Goal: Transaction & Acquisition: Subscribe to service/newsletter

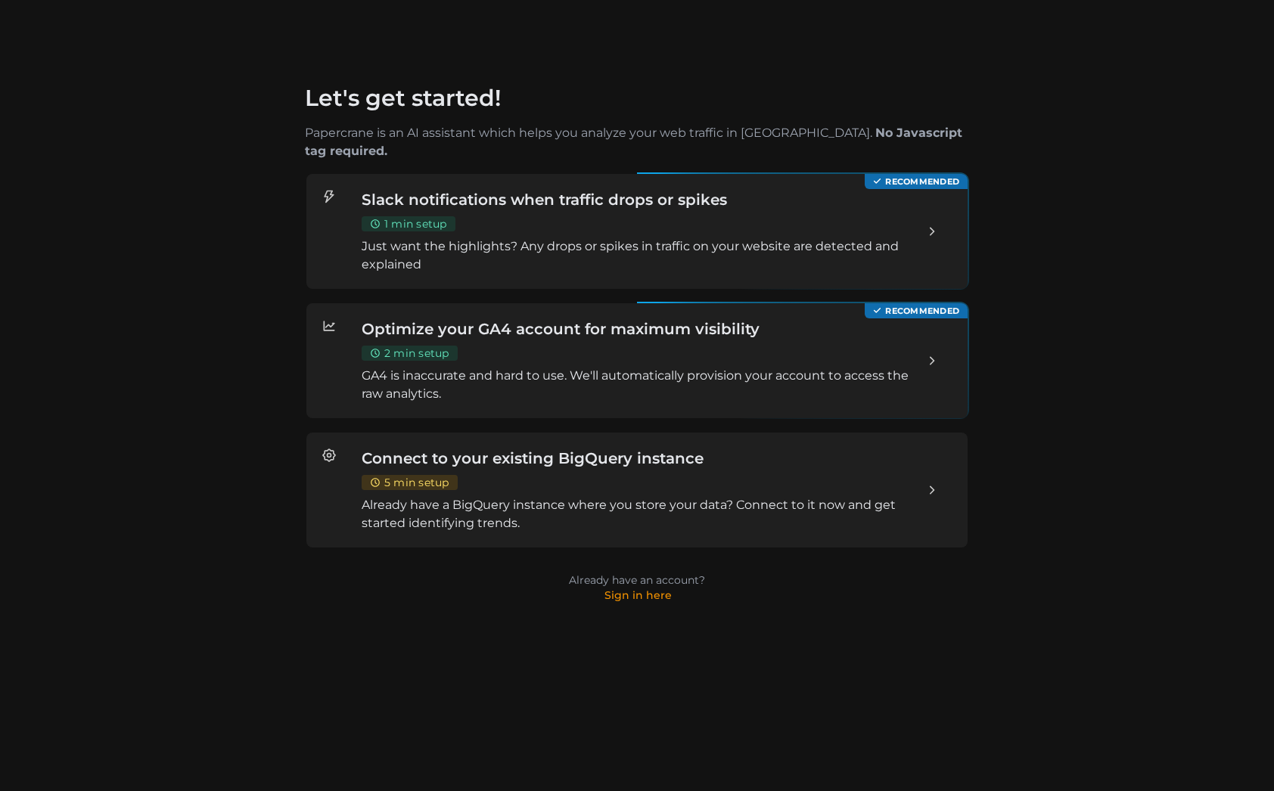
click at [648, 583] on p "Already have an account? Sign in here" at bounding box center [636, 588] width 663 height 30
click at [650, 589] on link "Sign in here" at bounding box center [637, 596] width 67 height 14
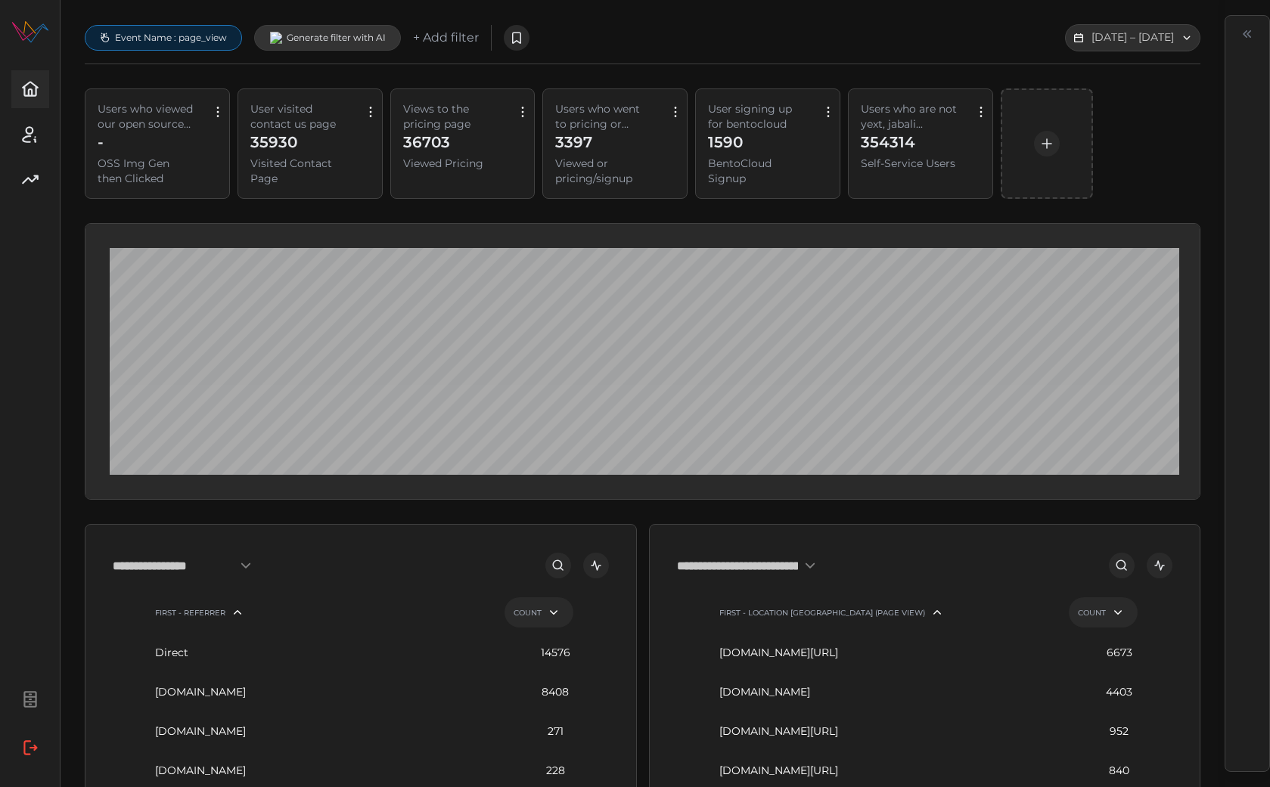
click at [187, 178] on p "OSS Img Gen then Clicked" at bounding box center [147, 171] width 98 height 30
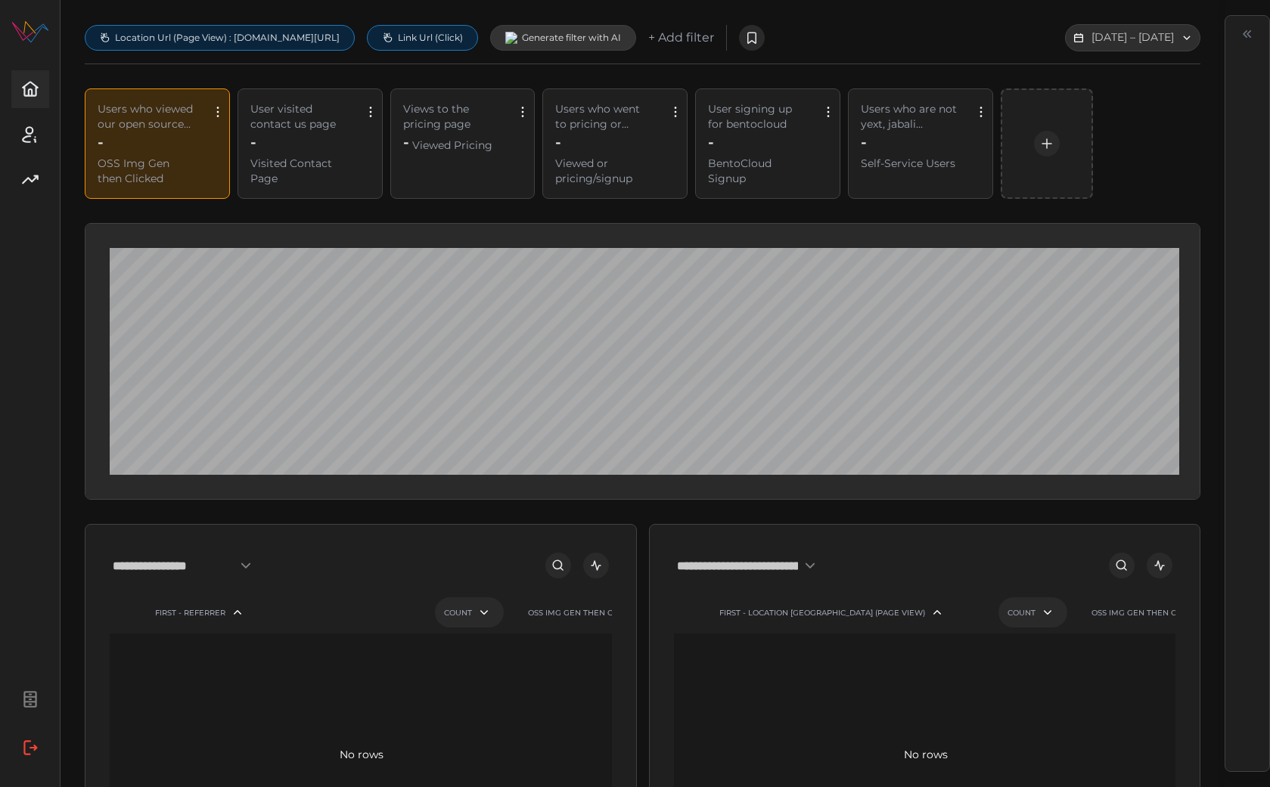
click at [714, 38] on p "+ Add filter" at bounding box center [681, 38] width 66 height 19
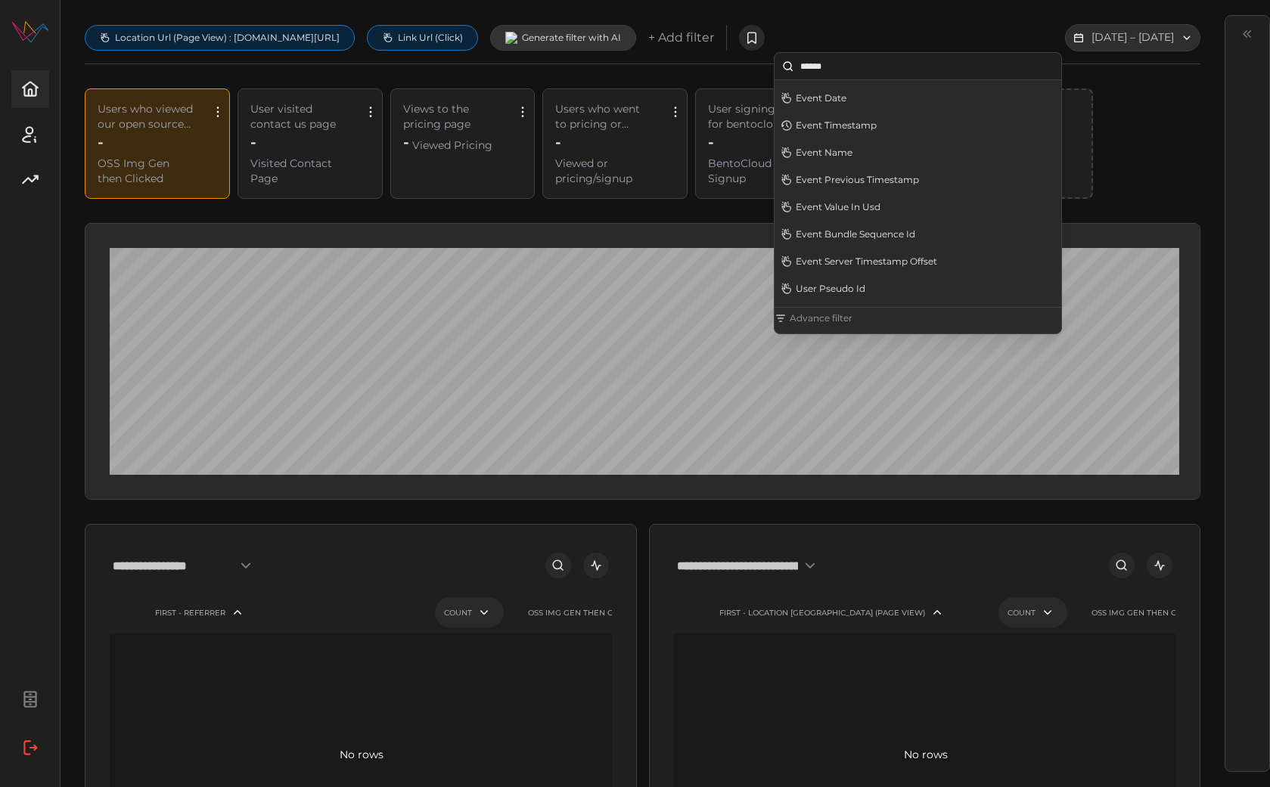
click at [828, 322] on p "Advance filter" at bounding box center [821, 318] width 63 height 12
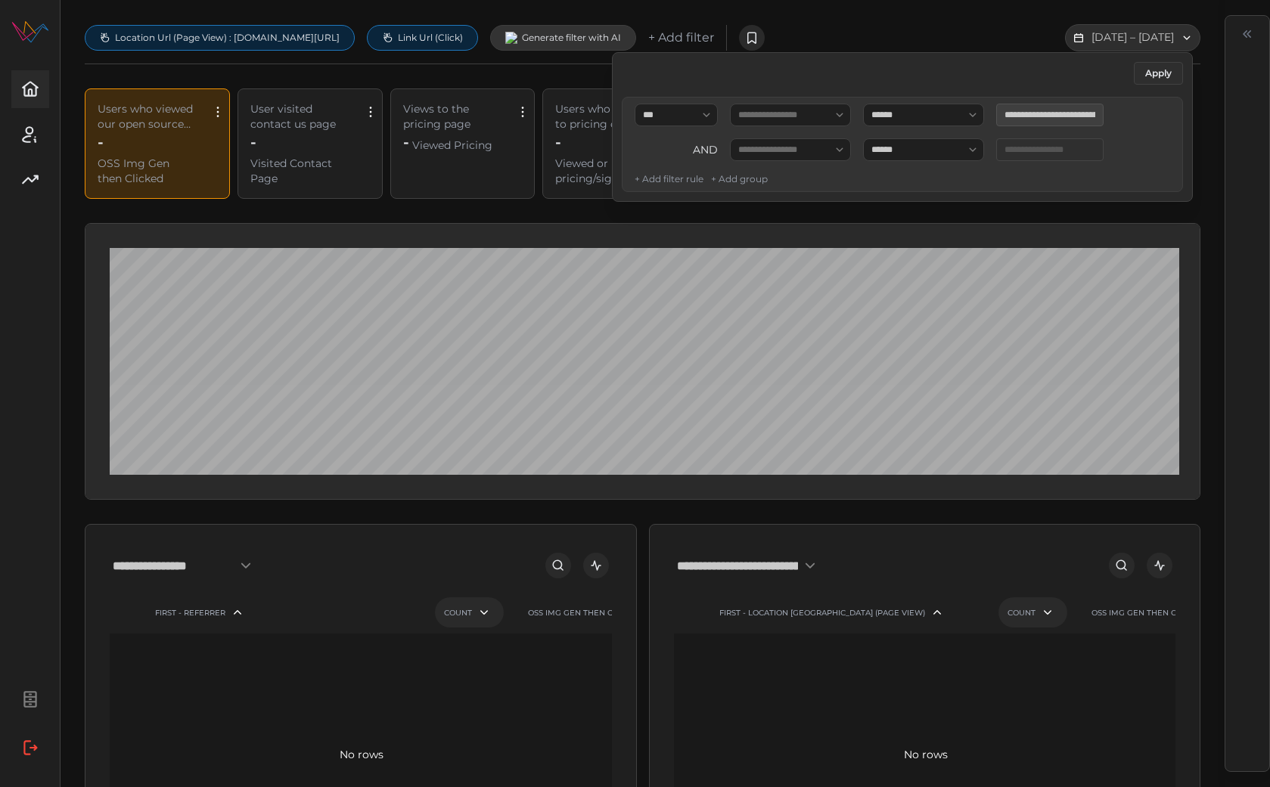
type input "**********"
drag, startPoint x: 1048, startPoint y: 115, endPoint x: 1002, endPoint y: 112, distance: 45.5
click at [1002, 112] on div "**********" at bounding box center [961, 115] width 463 height 23
drag, startPoint x: 1050, startPoint y: 116, endPoint x: 1011, endPoint y: 116, distance: 38.6
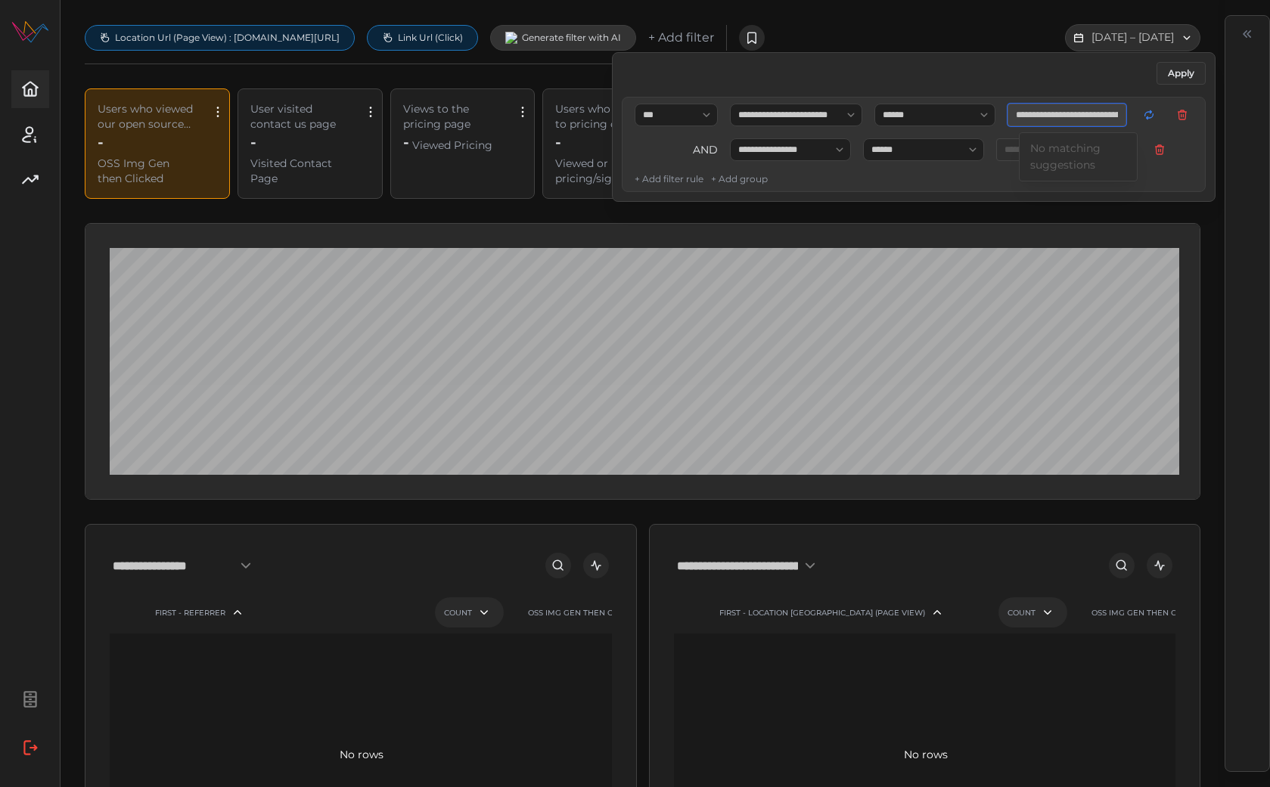
click at [1011, 116] on div "**********" at bounding box center [961, 115] width 463 height 23
type input "**********"
click at [1175, 77] on span "Apply" at bounding box center [1181, 73] width 26 height 21
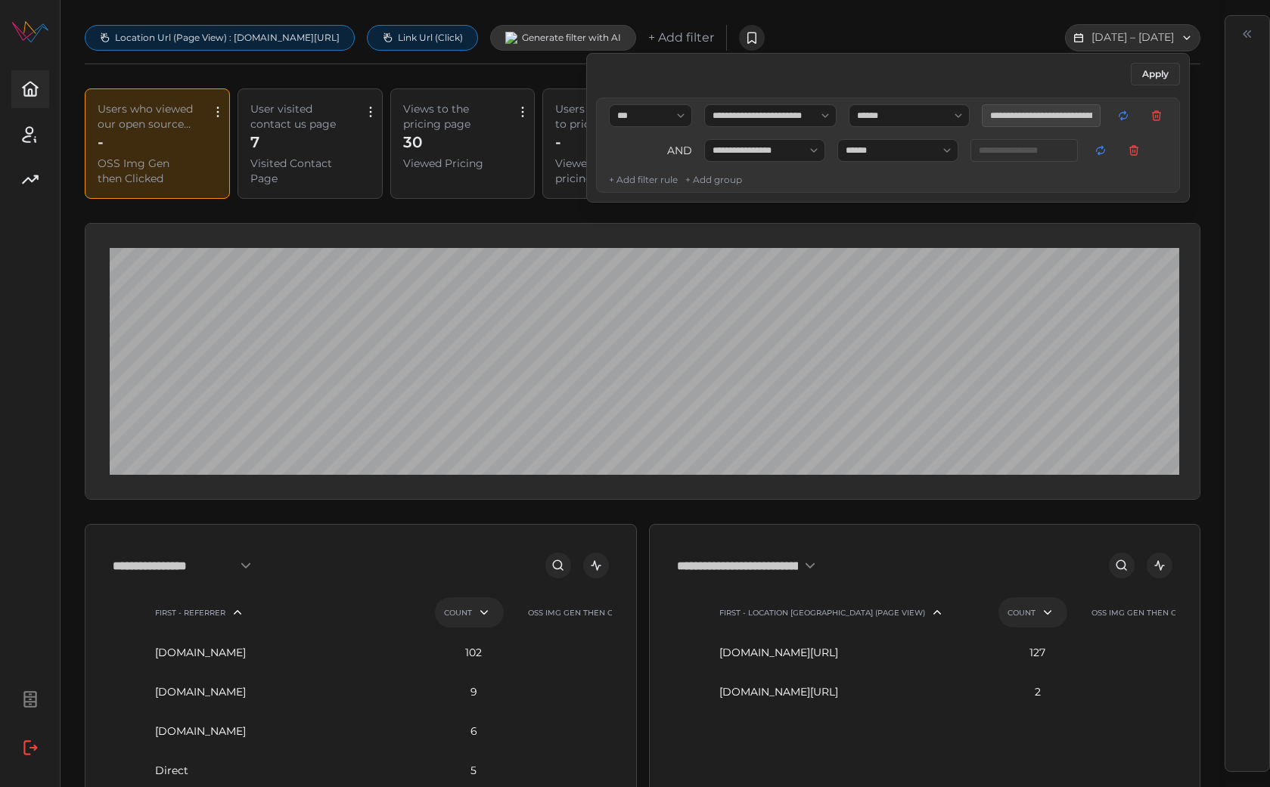
click at [452, 79] on div "**********" at bounding box center [643, 787] width 1116 height 1526
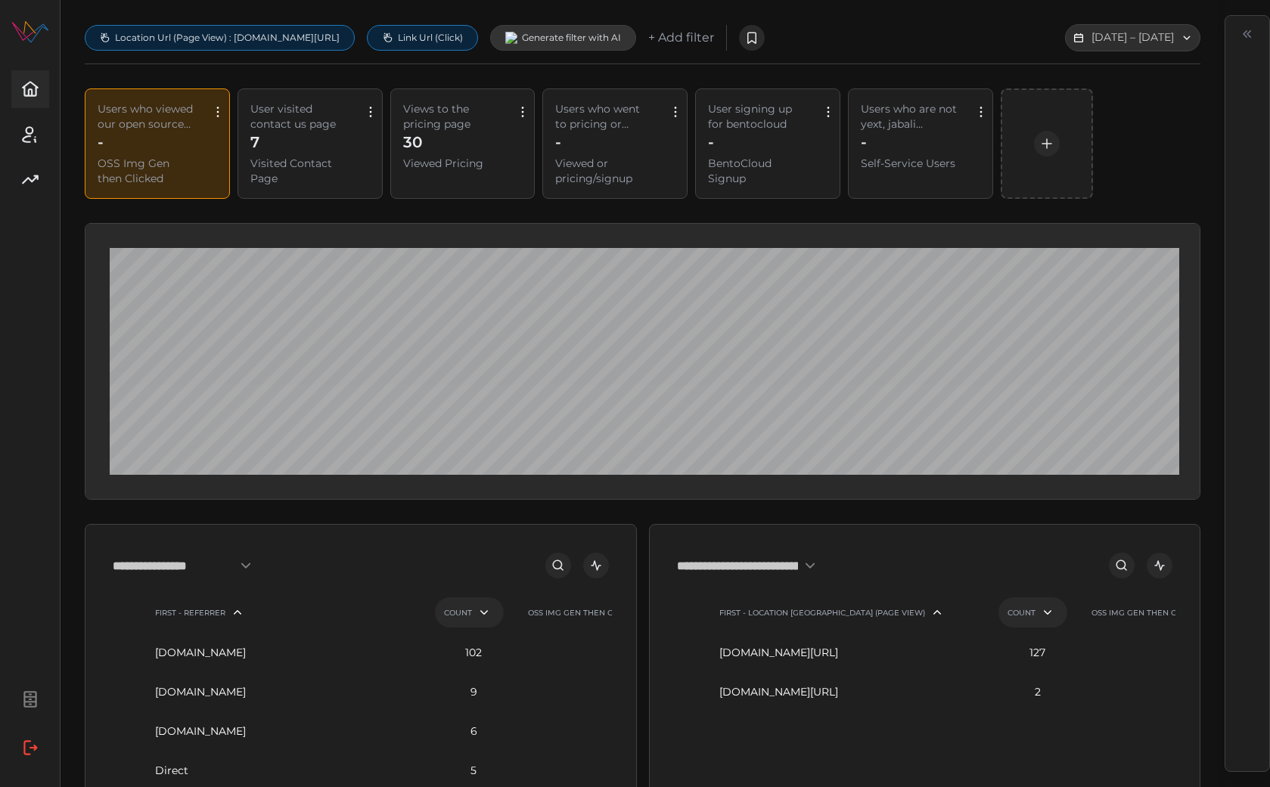
click at [759, 37] on icon "save predicate" at bounding box center [752, 38] width 14 height 14
click at [949, 95] on div "Update Existing" at bounding box center [964, 94] width 72 height 12
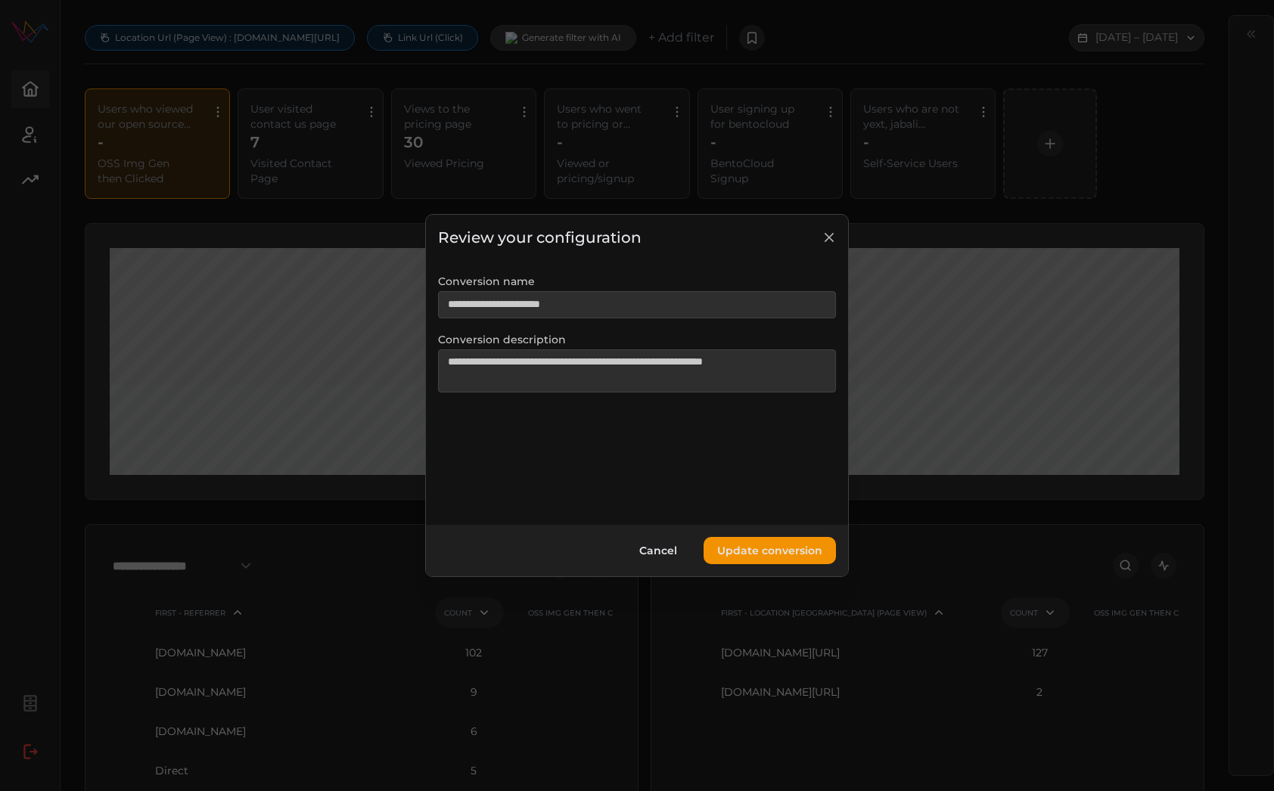
click at [791, 555] on span "Update conversion" at bounding box center [769, 550] width 105 height 27
type textarea "*"
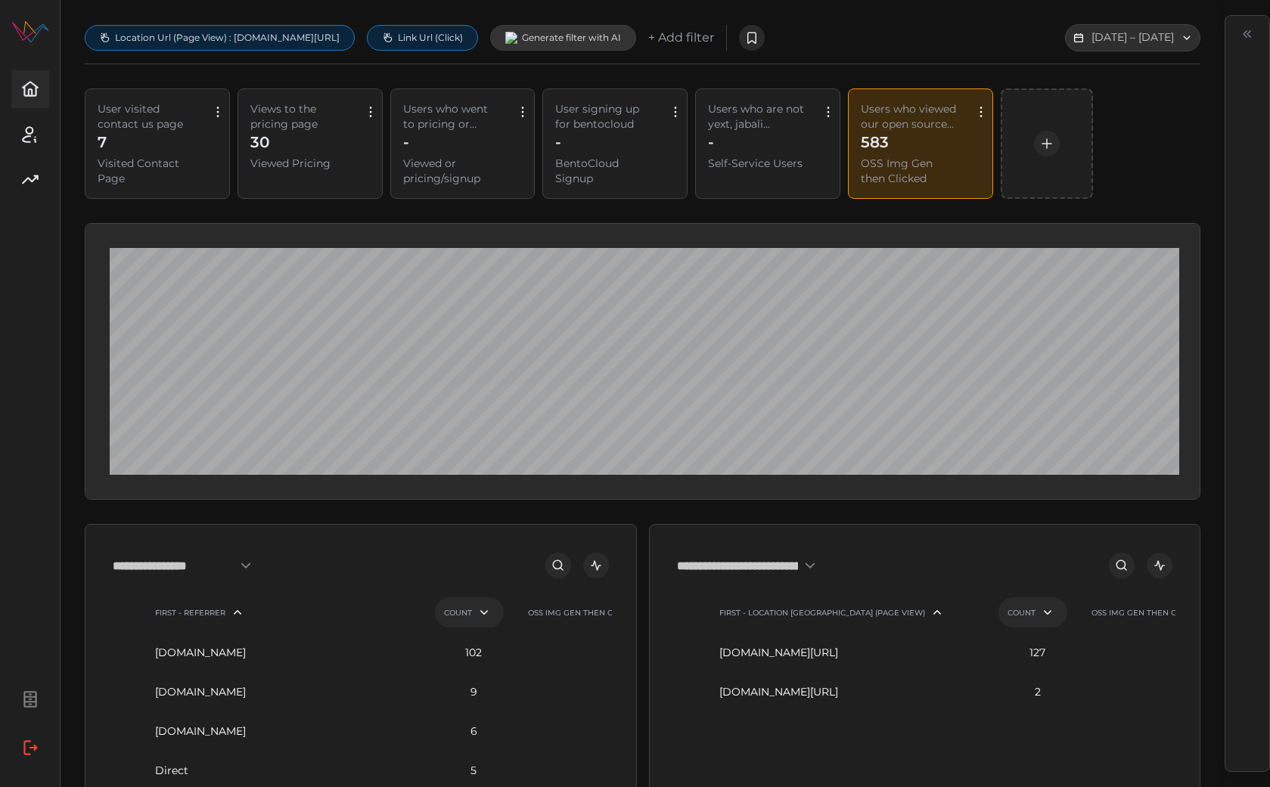
click at [937, 151] on div "583 OSS Img Gen then Clicked" at bounding box center [910, 159] width 98 height 54
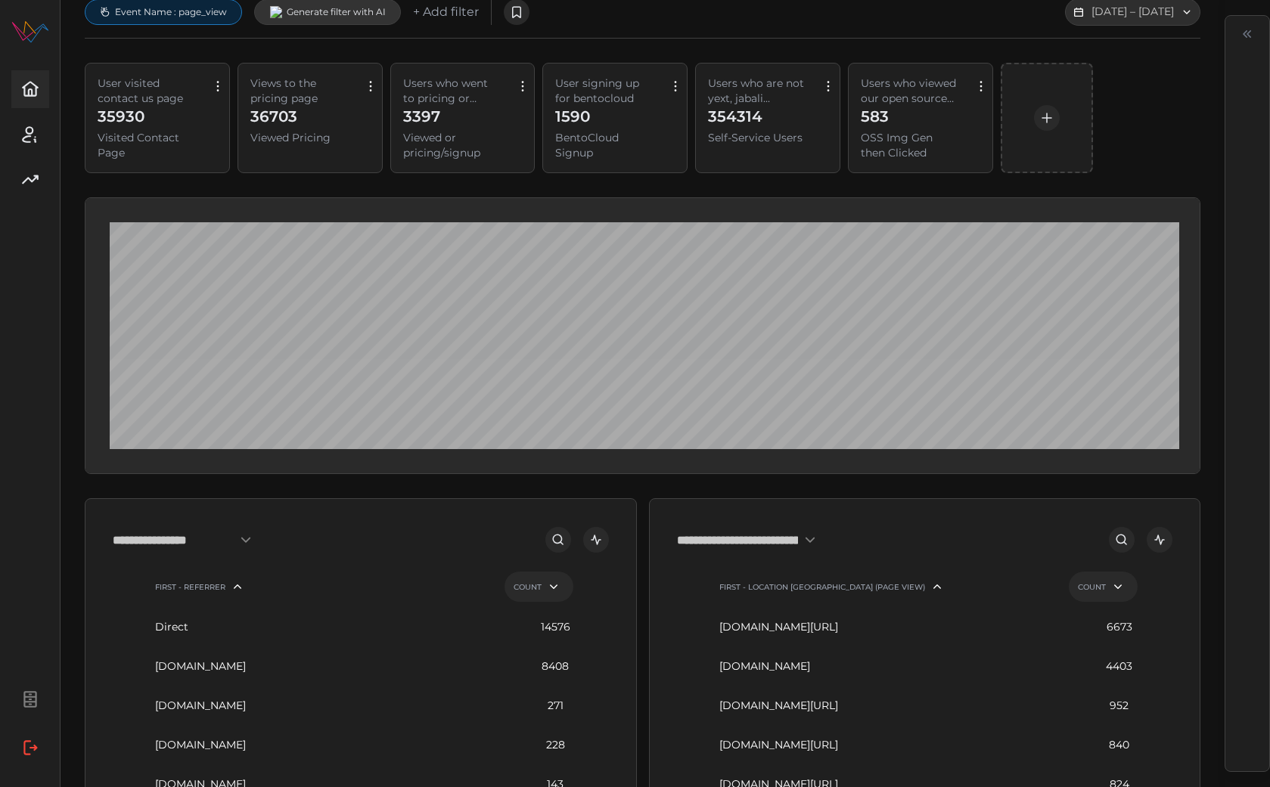
scroll to position [8, 0]
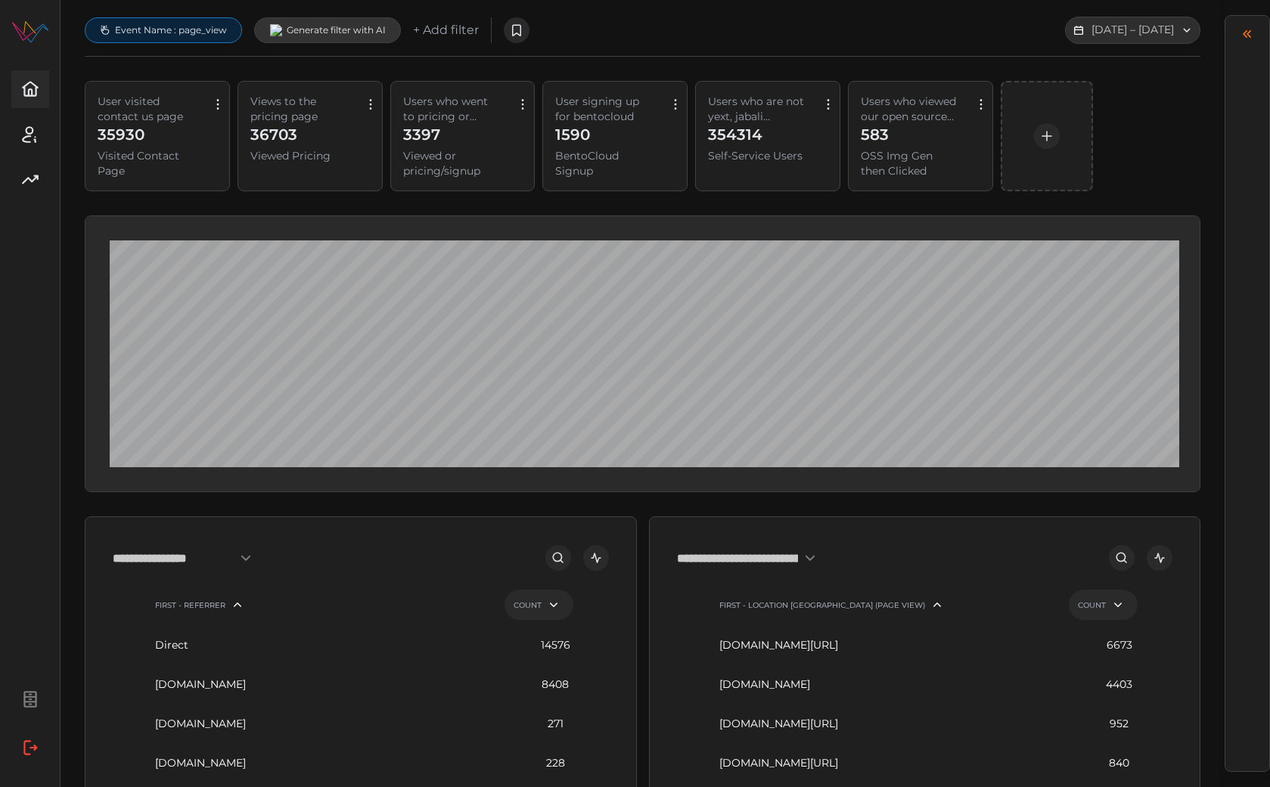
click at [1251, 36] on icon "Expand chat panel" at bounding box center [1247, 34] width 8 height 8
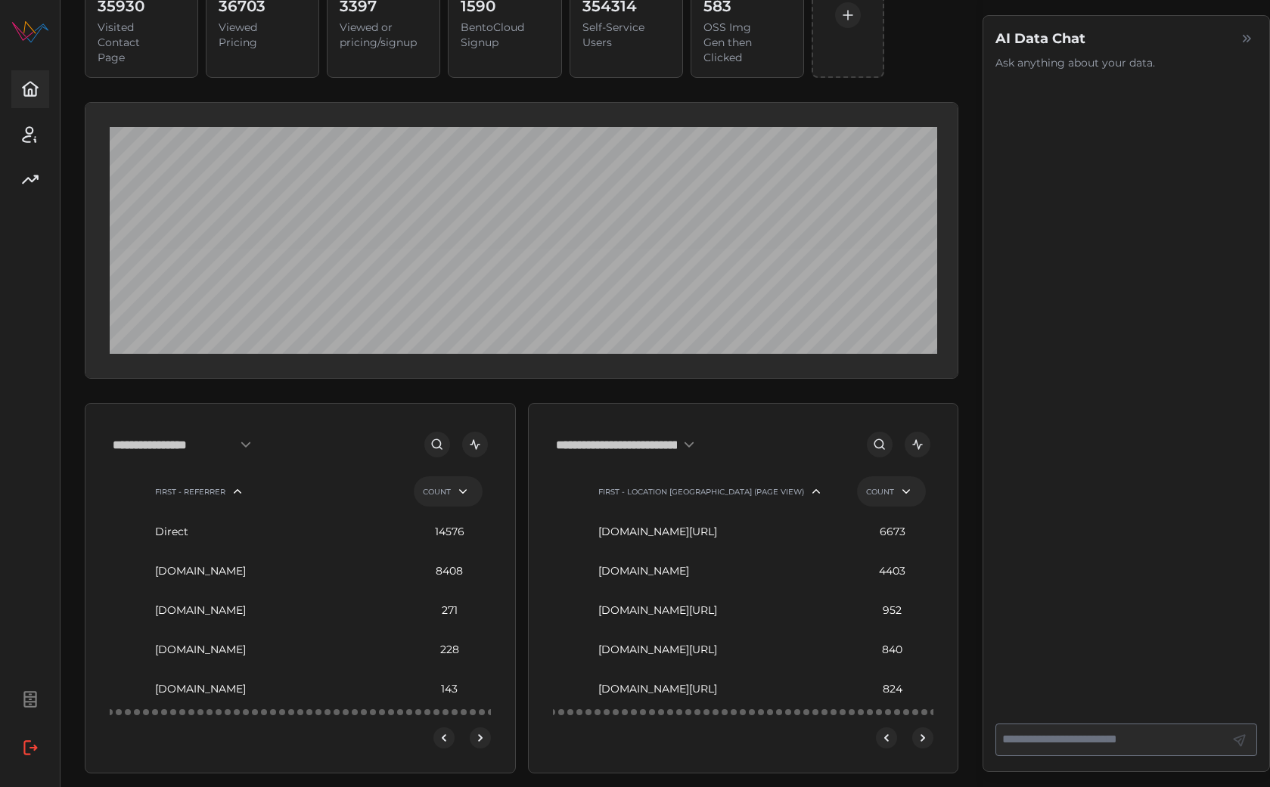
scroll to position [175, 3]
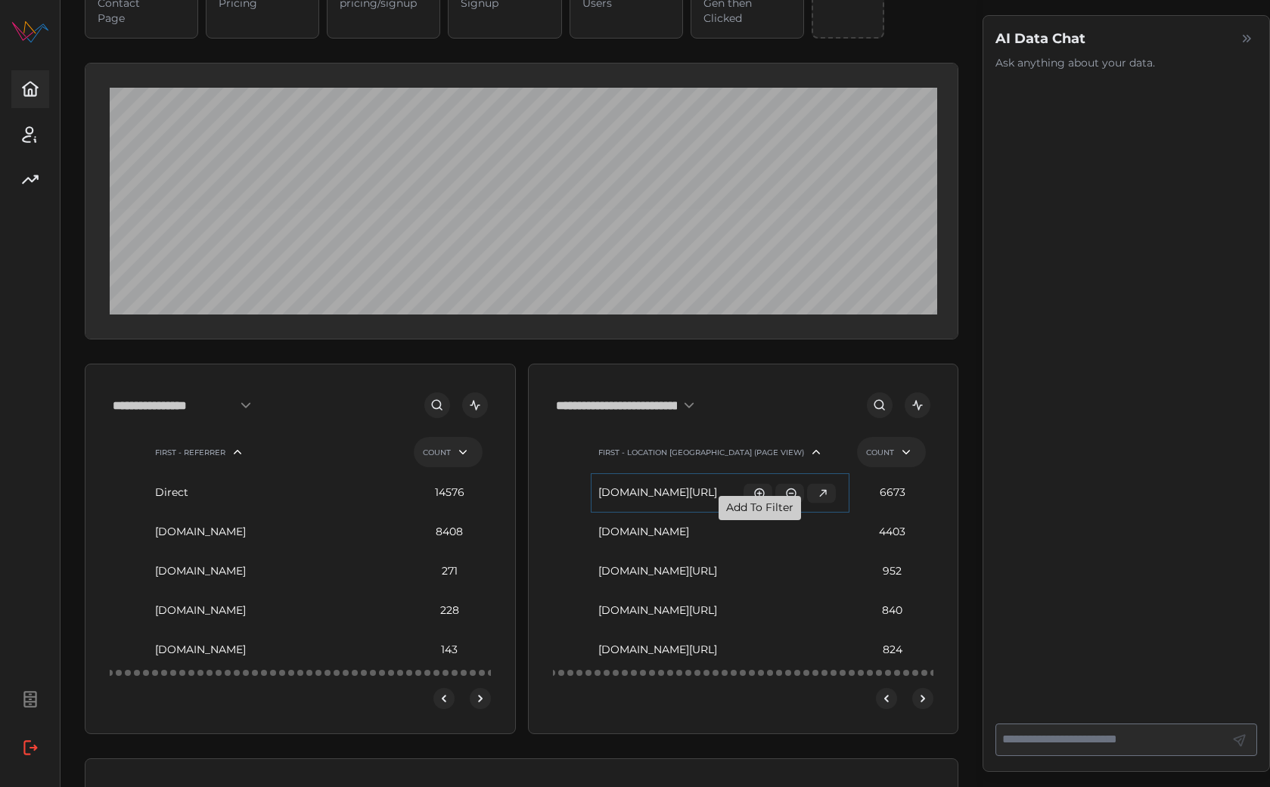
click at [754, 499] on icon "button" at bounding box center [759, 493] width 12 height 12
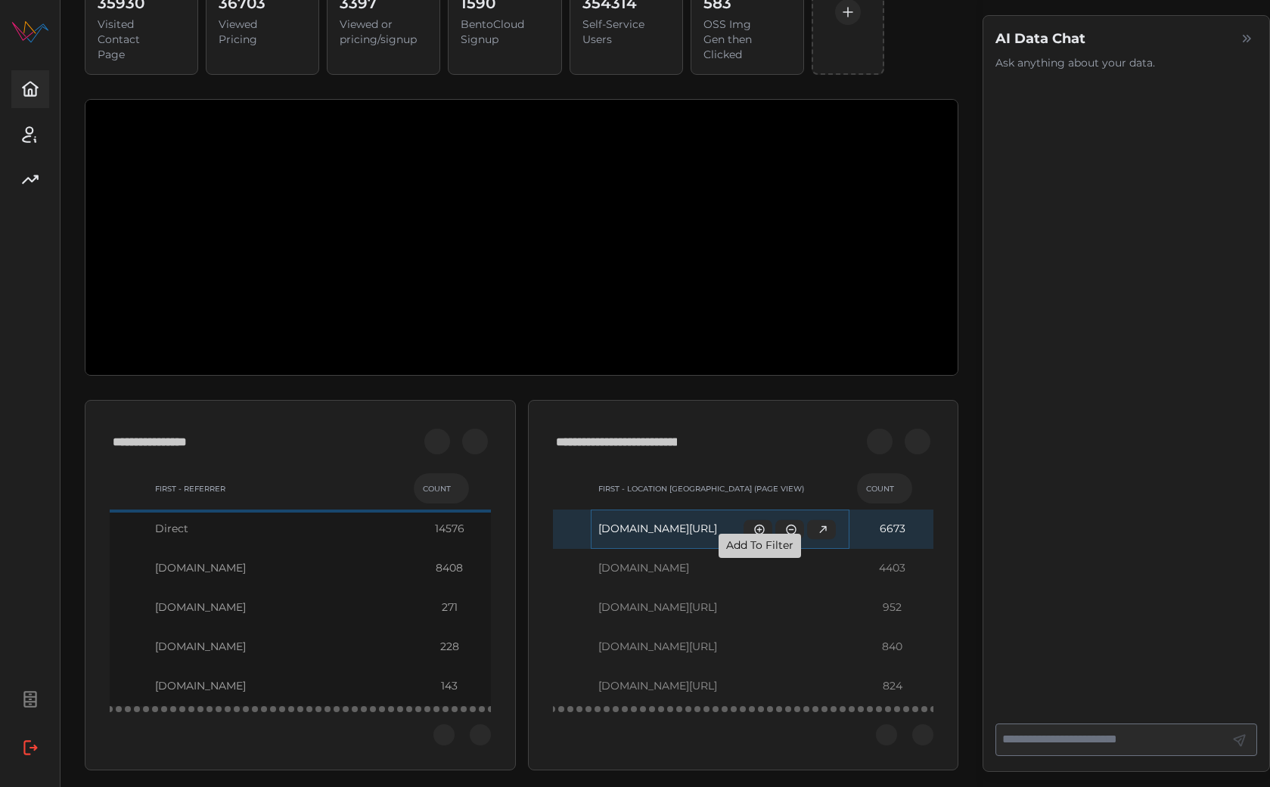
scroll to position [213, 3]
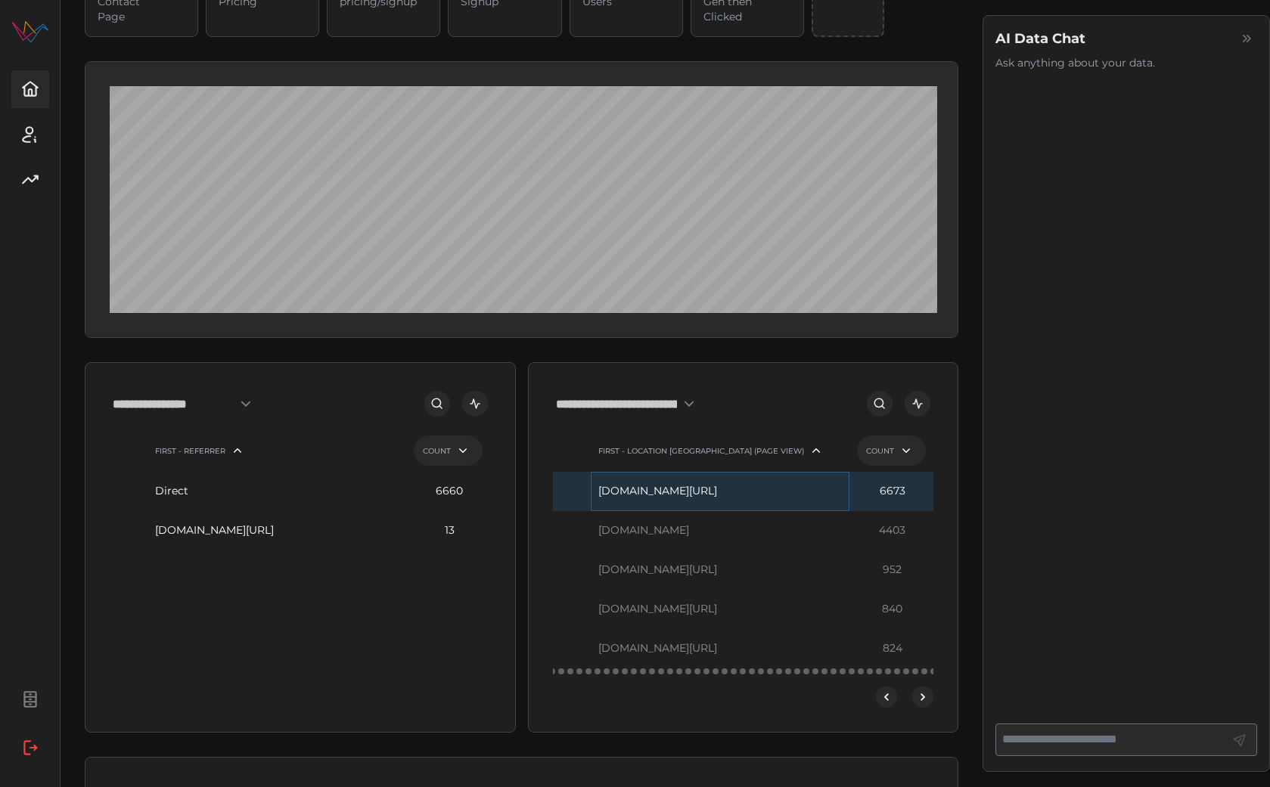
click at [475, 411] on icon "open dashboard" at bounding box center [475, 404] width 14 height 14
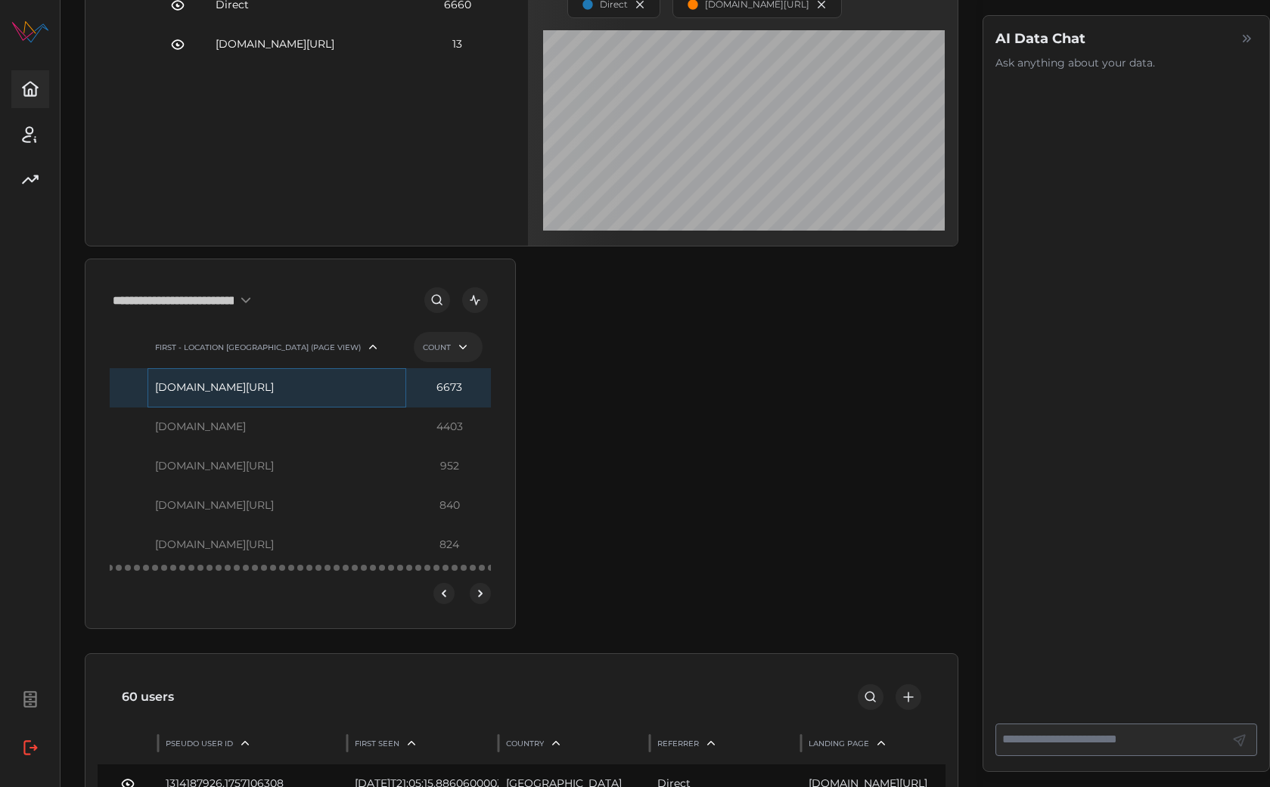
scroll to position [699, 3]
click at [476, 308] on icon "open dashboard" at bounding box center [475, 301] width 14 height 14
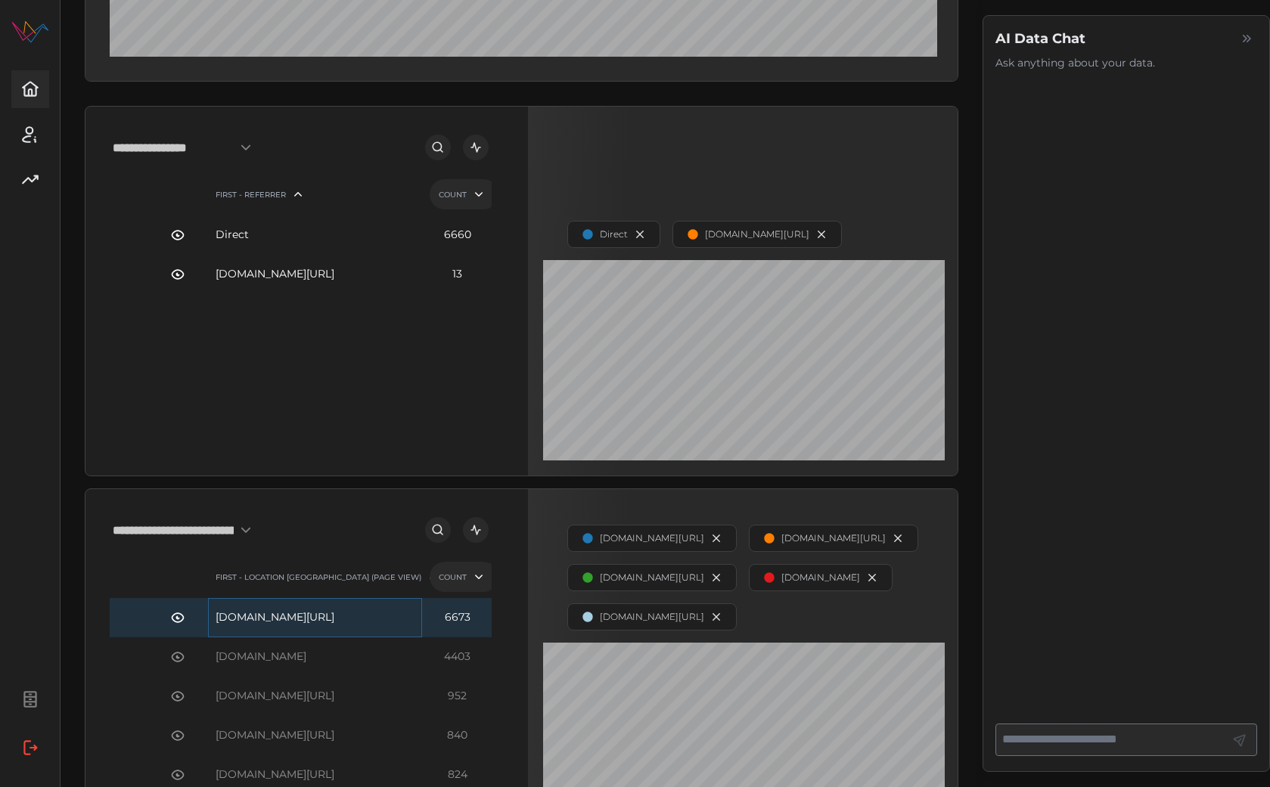
scroll to position [467, 3]
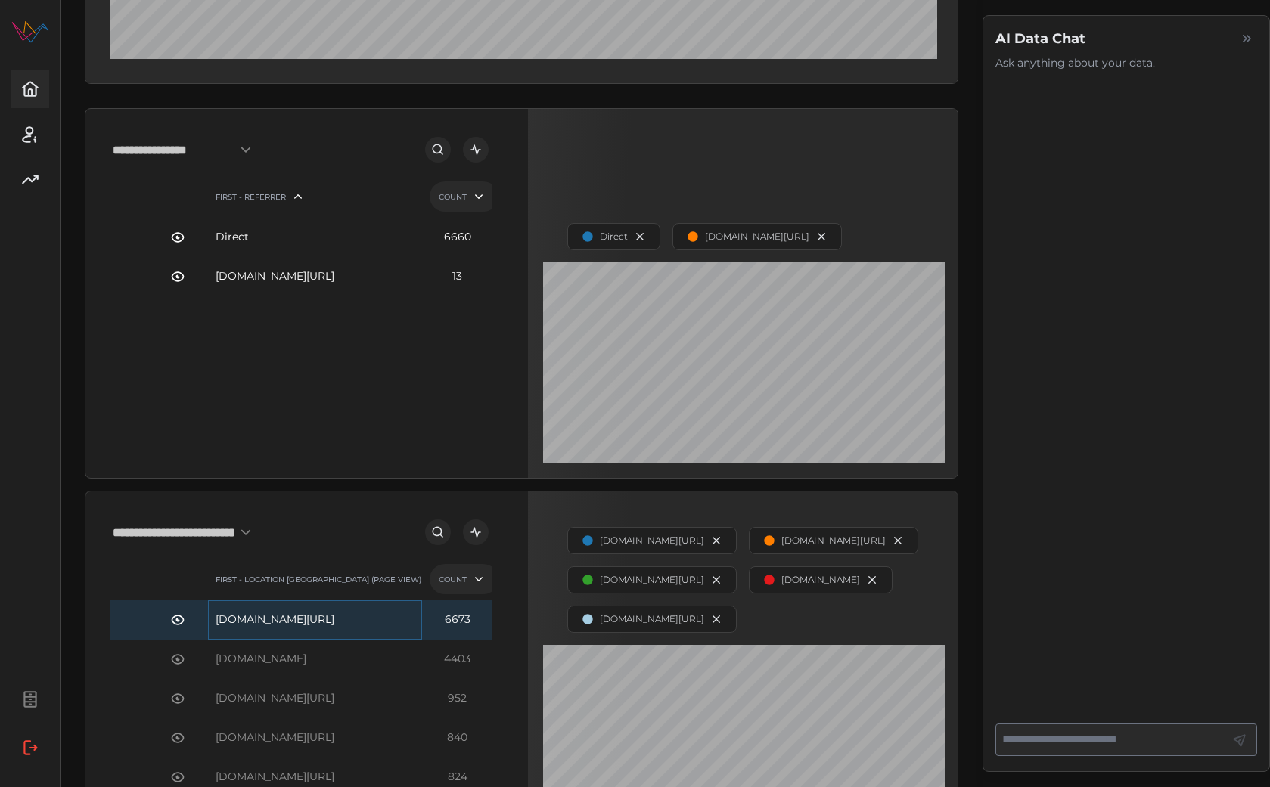
click at [189, 163] on input "**********" at bounding box center [186, 149] width 147 height 27
click at [216, 350] on div "Deployment Org" at bounding box center [197, 363] width 162 height 26
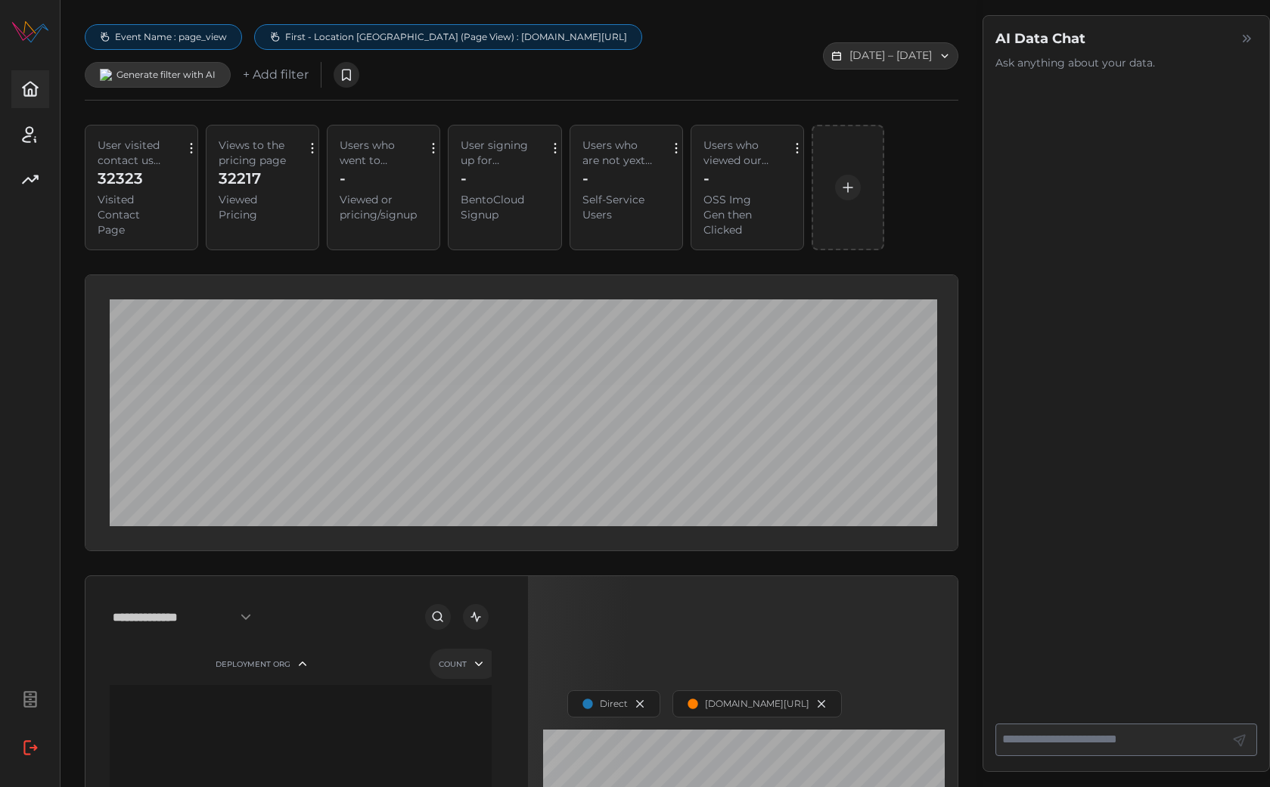
click at [394, 37] on span "First - Location Url (Page View) : bentoml.com/contact" at bounding box center [456, 37] width 342 height 12
click at [469, 64] on icon "button" at bounding box center [468, 68] width 12 height 12
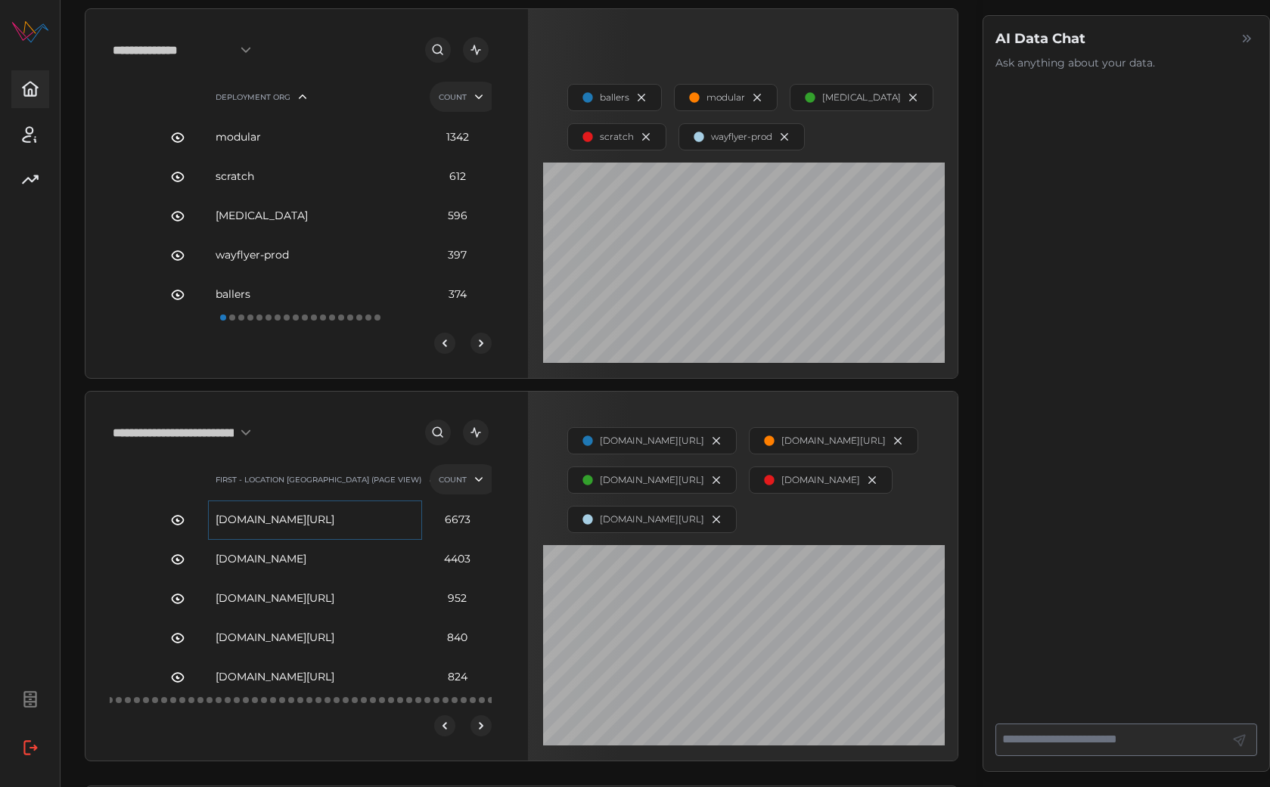
scroll to position [528, 3]
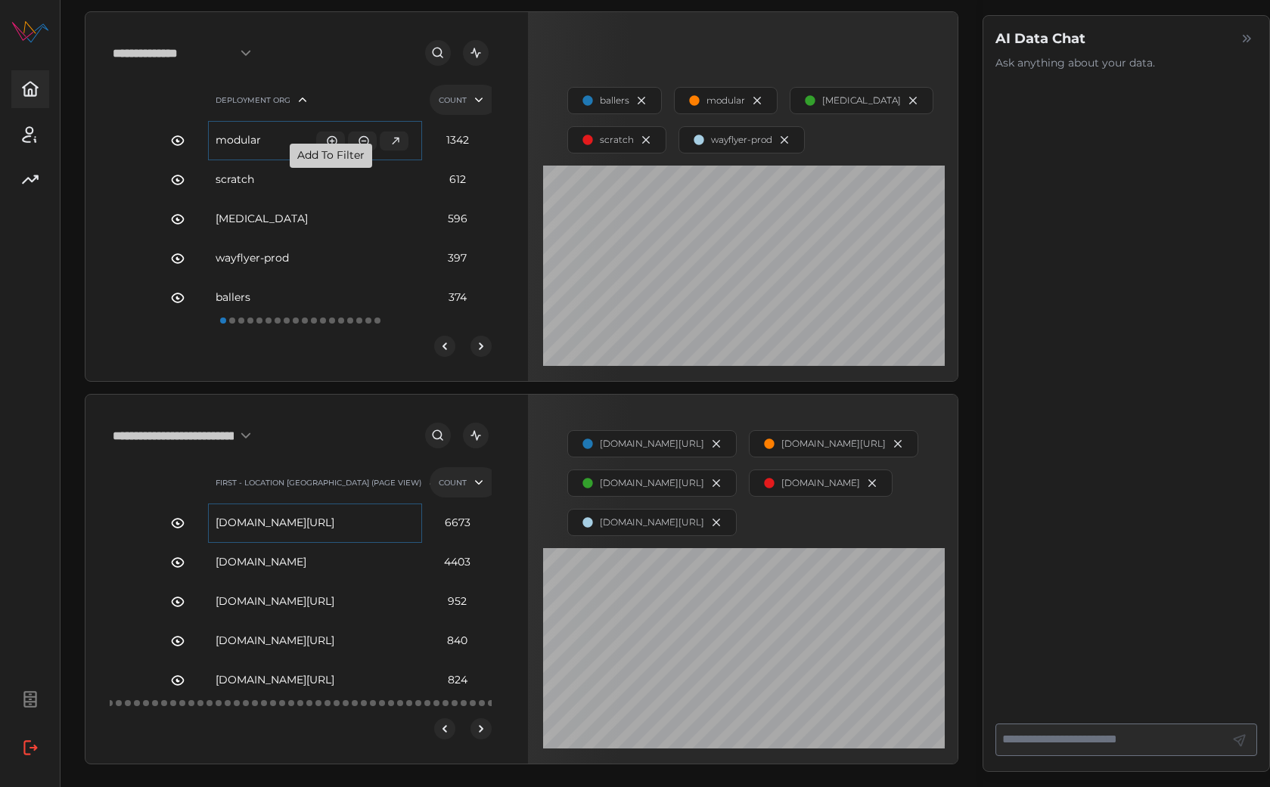
click at [326, 147] on icon "button" at bounding box center [332, 141] width 12 height 12
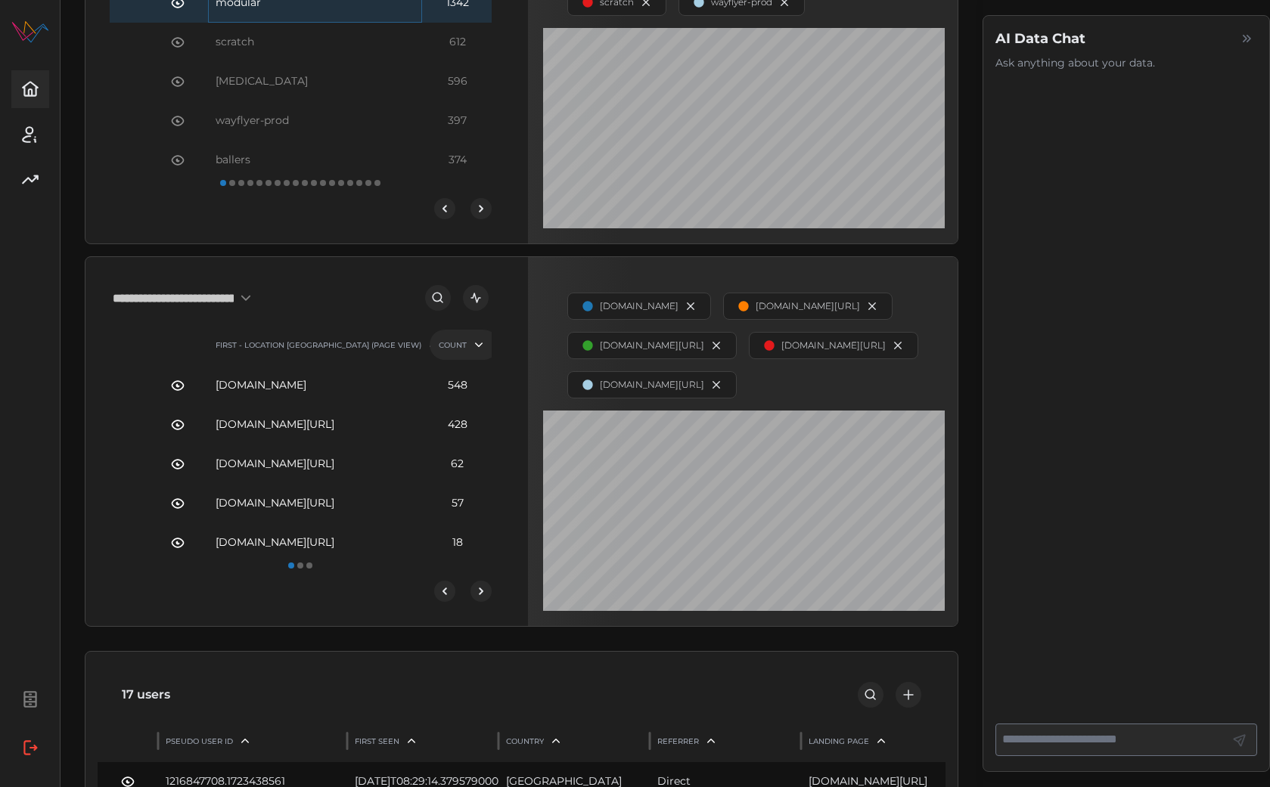
scroll to position [667, 3]
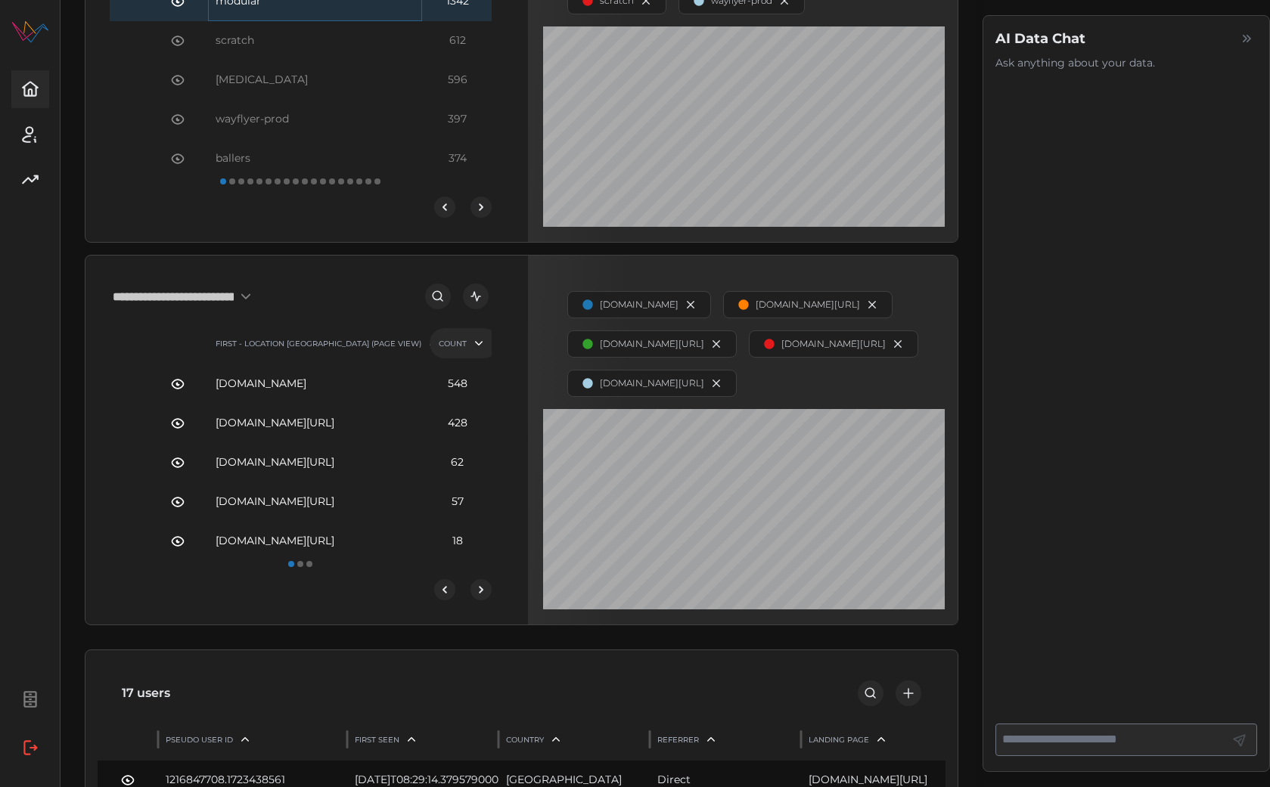
click at [483, 596] on icon "next-page" at bounding box center [481, 590] width 12 height 12
click at [476, 596] on icon "next-page" at bounding box center [481, 590] width 12 height 12
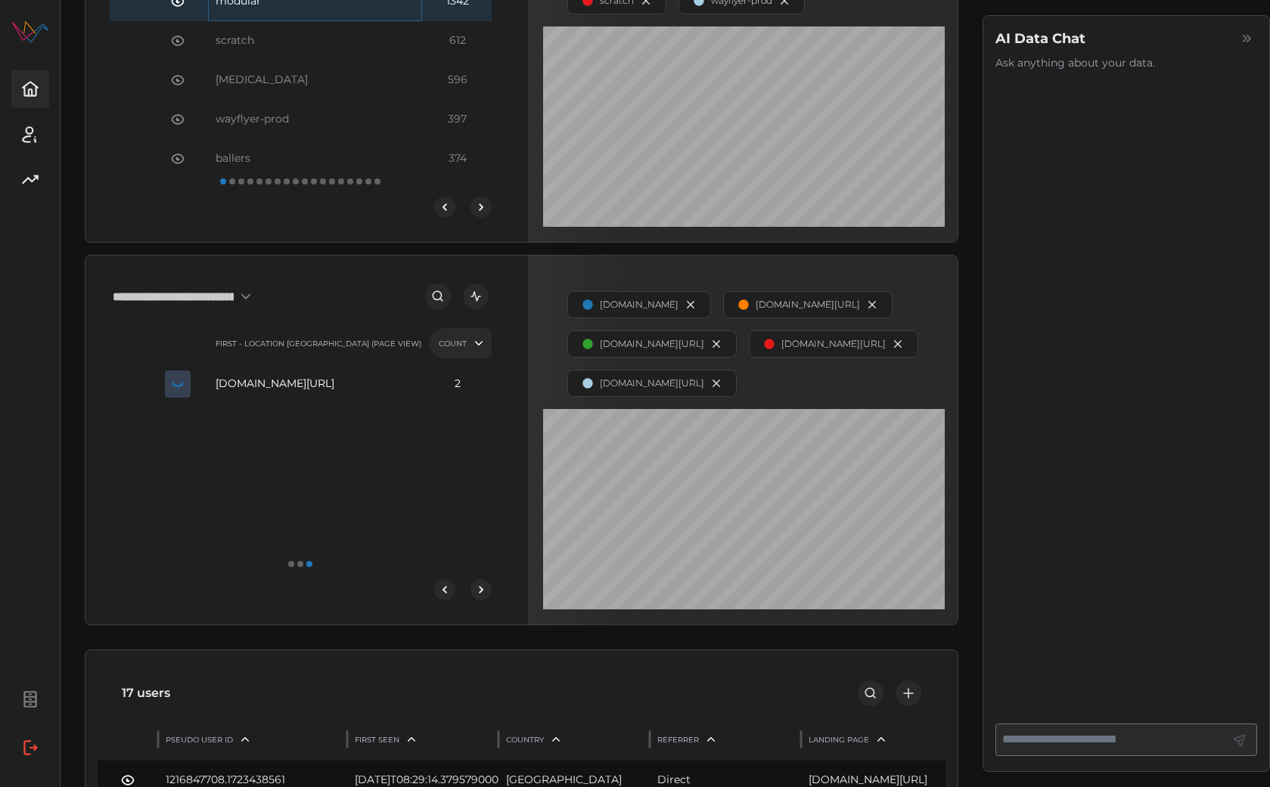
click at [225, 310] on input "**********" at bounding box center [186, 296] width 147 height 27
click at [218, 424] on span "Location Url (Page View)" at bounding box center [190, 432] width 132 height 17
click at [439, 596] on icon "previous-page" at bounding box center [445, 590] width 12 height 12
click at [443, 594] on icon "previous-page" at bounding box center [445, 590] width 5 height 8
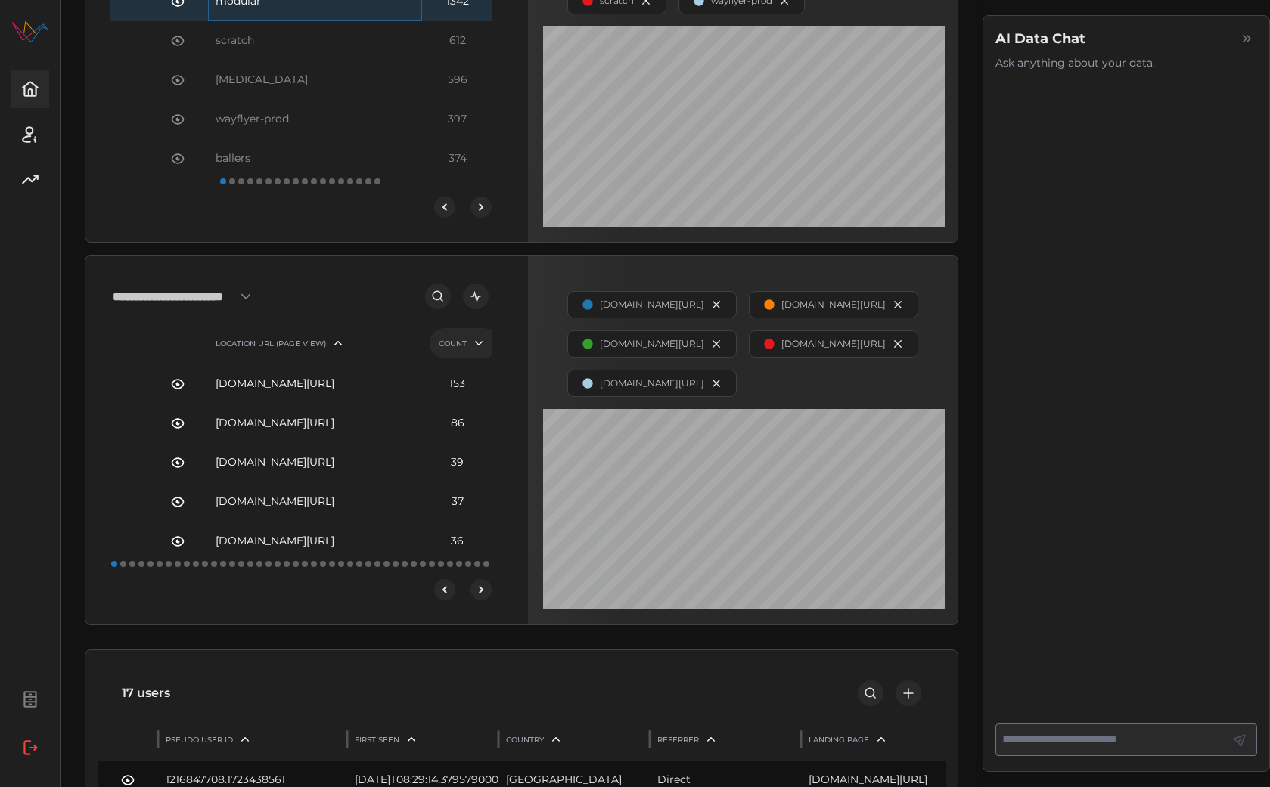
click at [484, 596] on icon "next-page" at bounding box center [481, 590] width 12 height 12
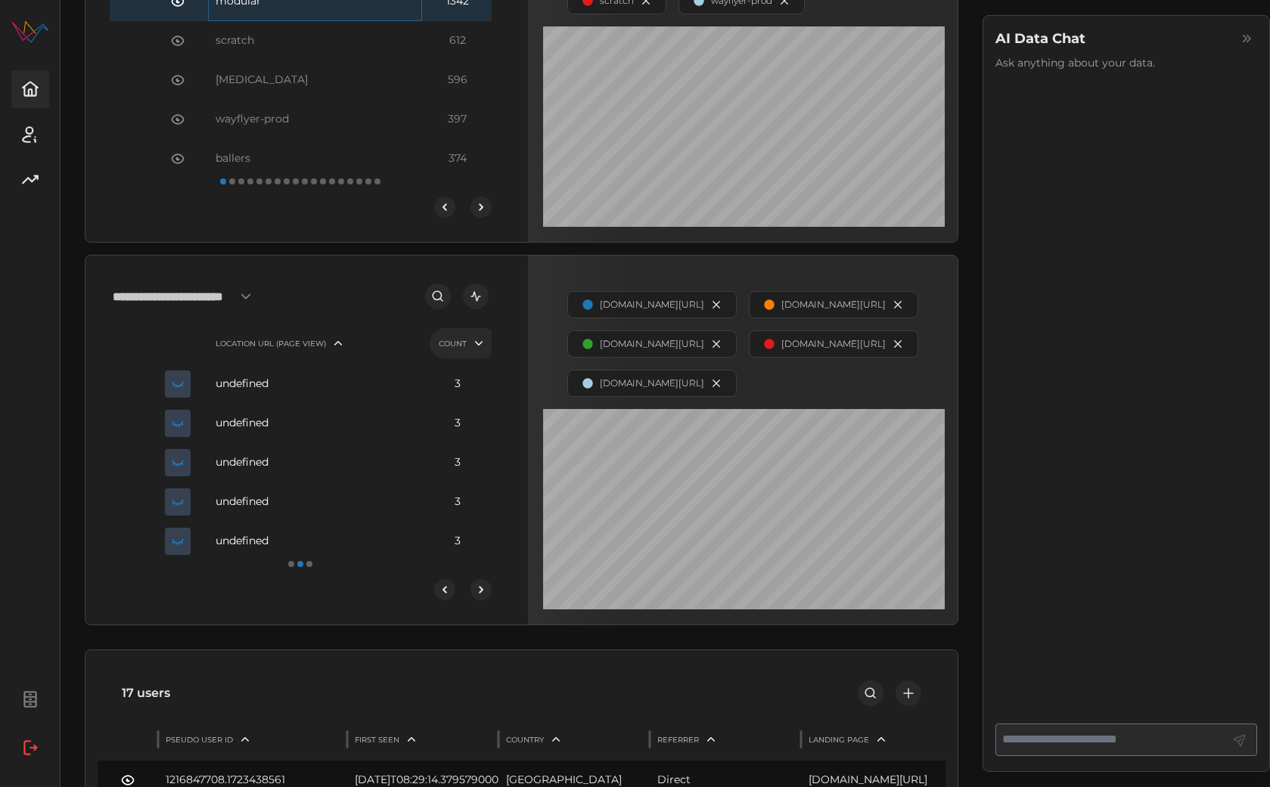
click at [443, 594] on icon "previous-page" at bounding box center [445, 590] width 5 height 8
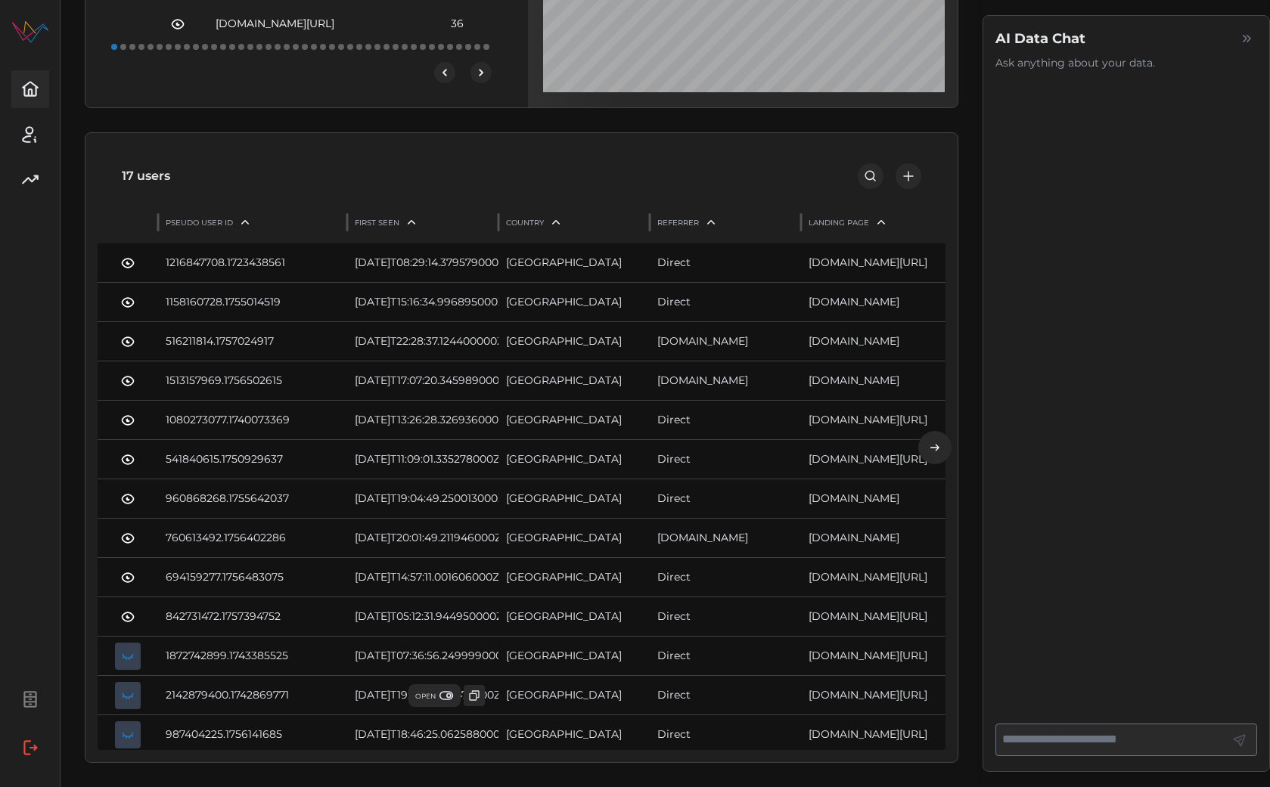
scroll to position [1022, 3]
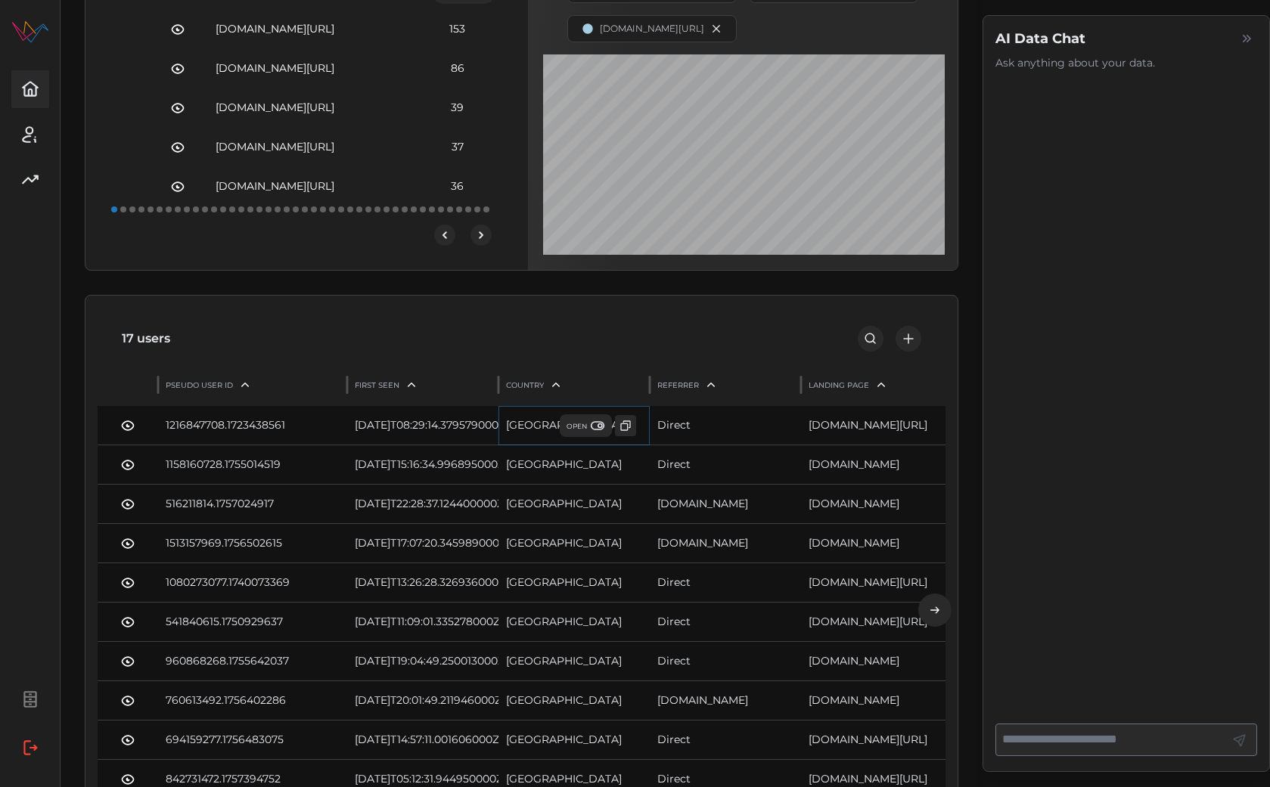
click at [567, 433] on span "OPEN" at bounding box center [586, 425] width 39 height 15
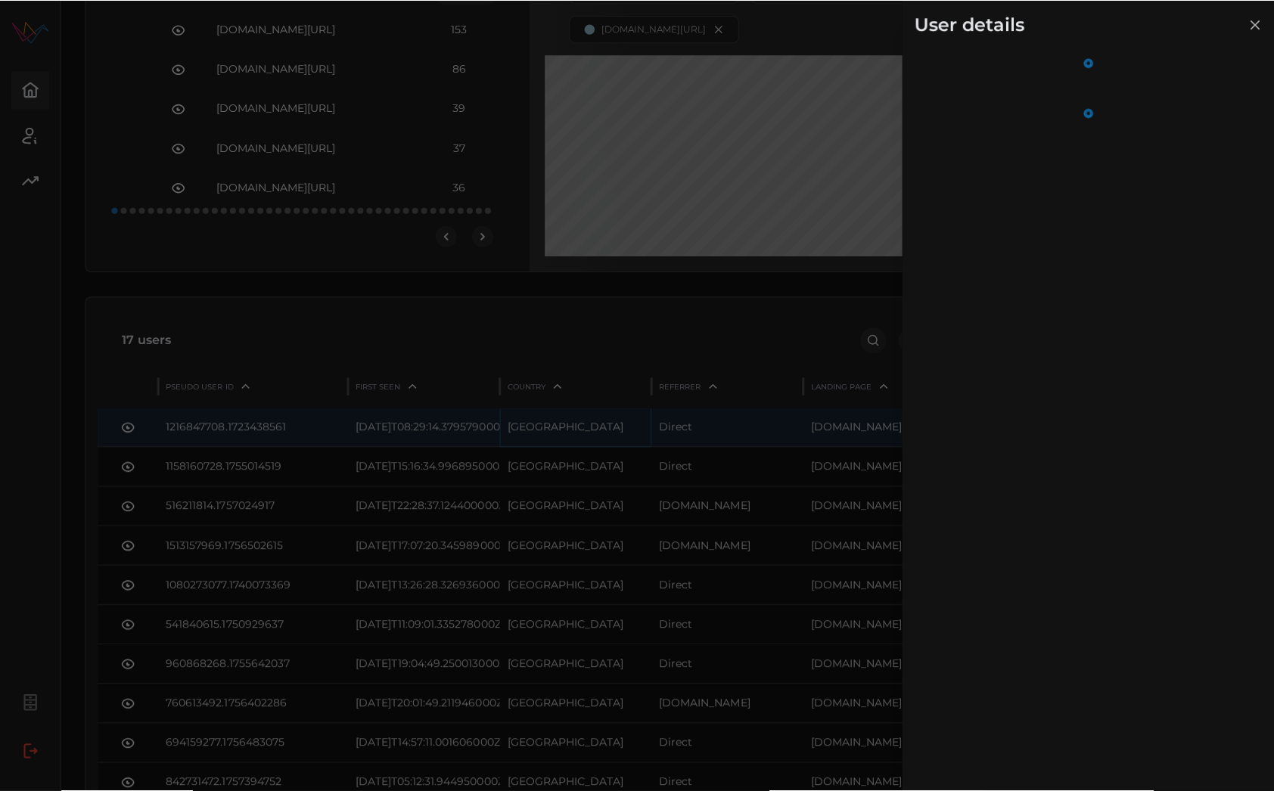
scroll to position [1022, 0]
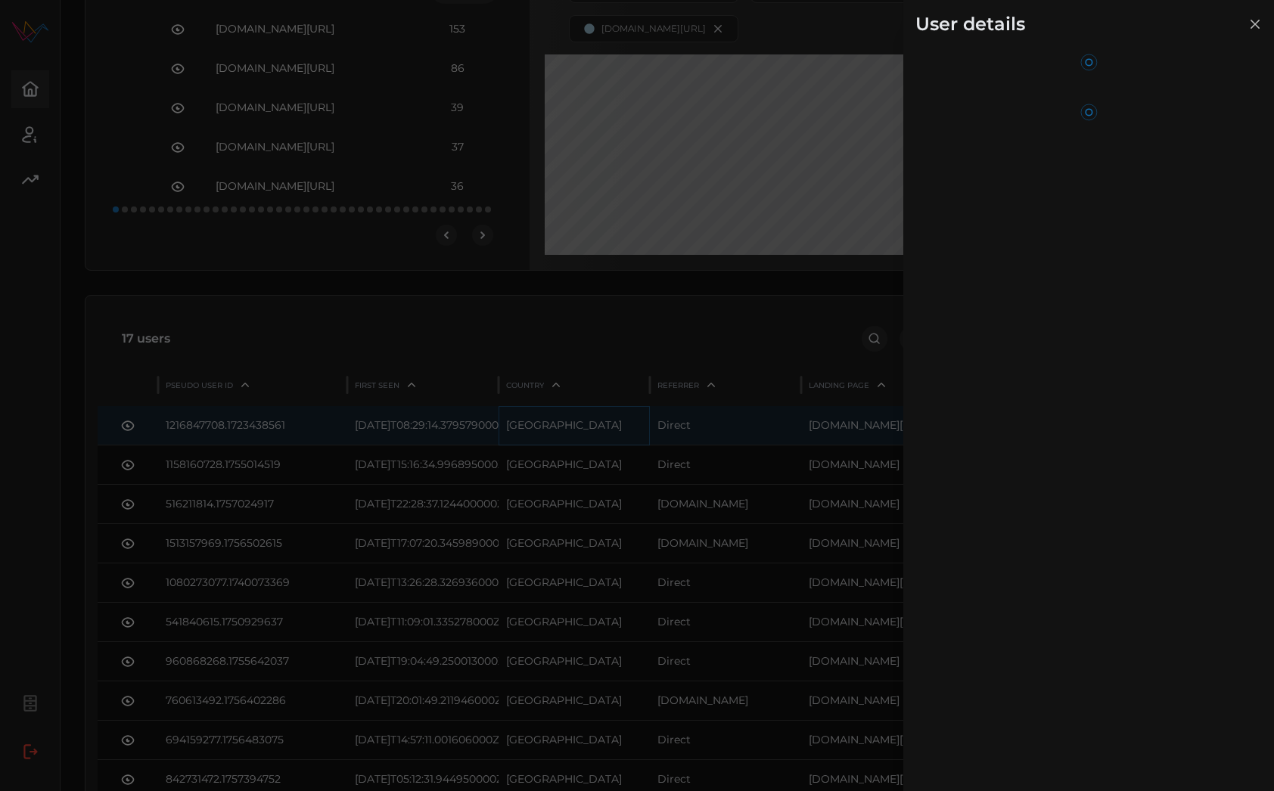
click at [673, 499] on div at bounding box center [637, 395] width 1274 height 791
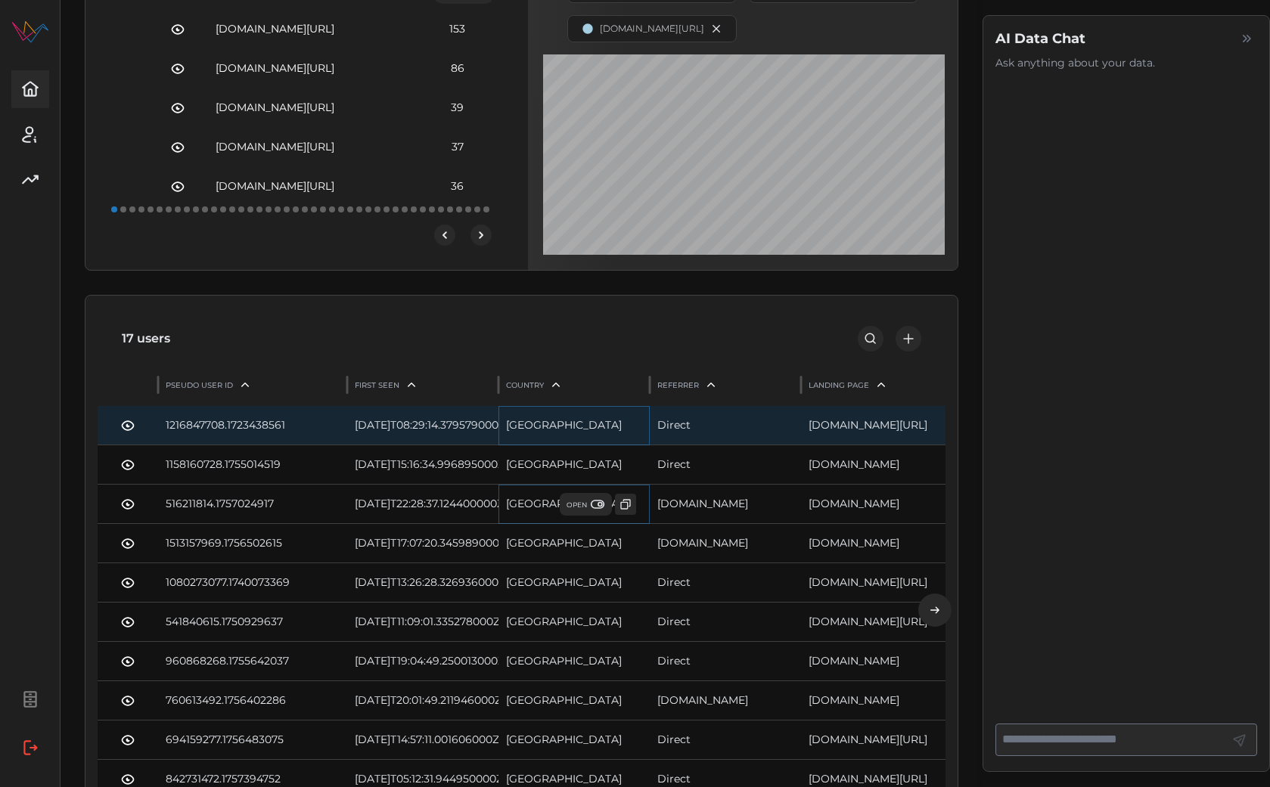
click at [589, 512] on span "OPEN" at bounding box center [586, 504] width 39 height 15
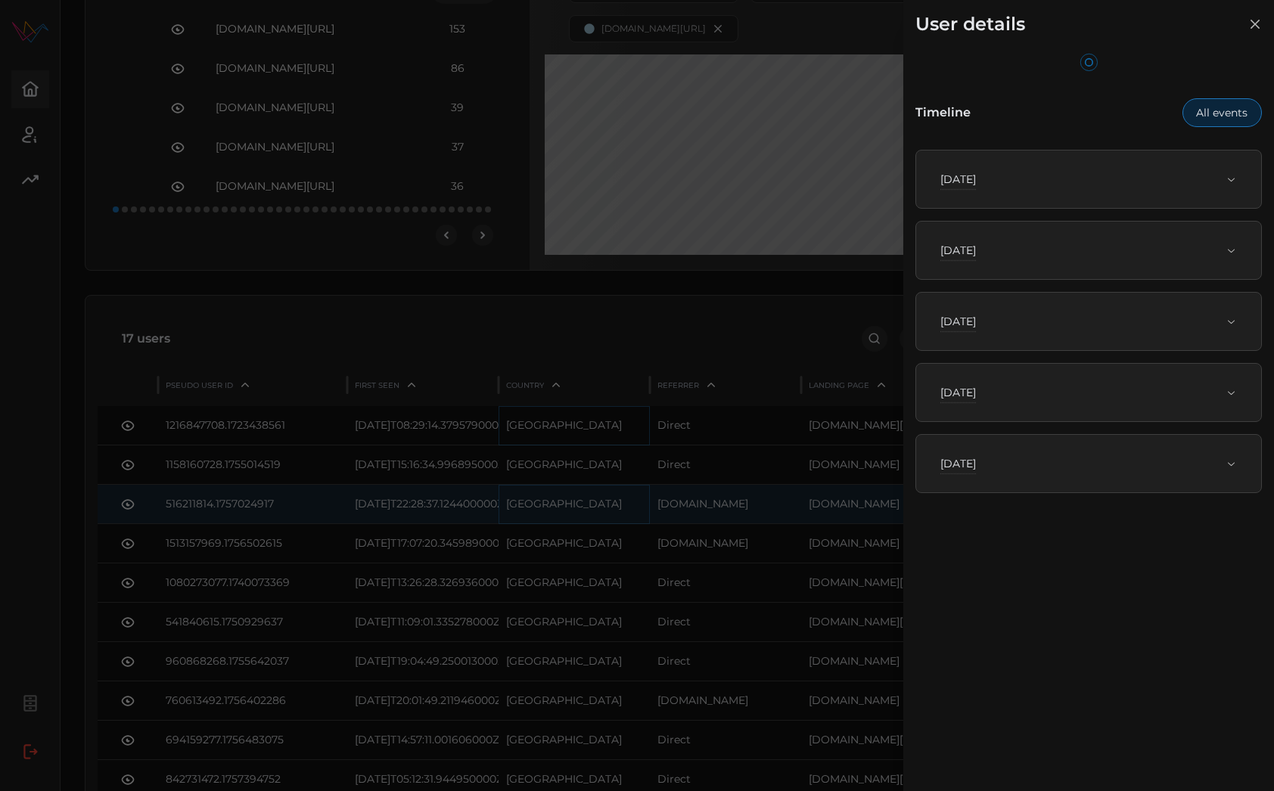
click at [1030, 189] on span "Thu, Sep 4th, 2025" at bounding box center [1082, 179] width 285 height 33
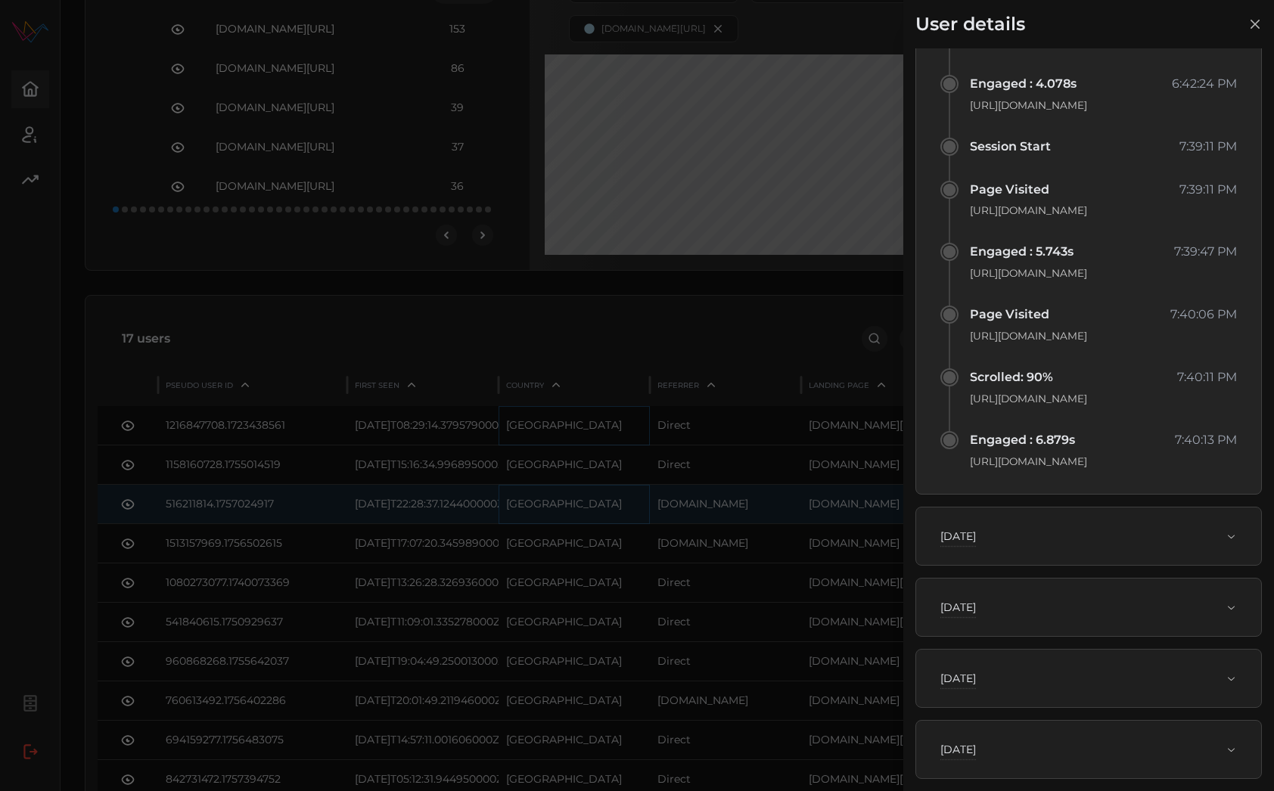
scroll to position [2108, 0]
click at [1086, 521] on span "Fri, Sep 5th, 2025" at bounding box center [1082, 536] width 285 height 33
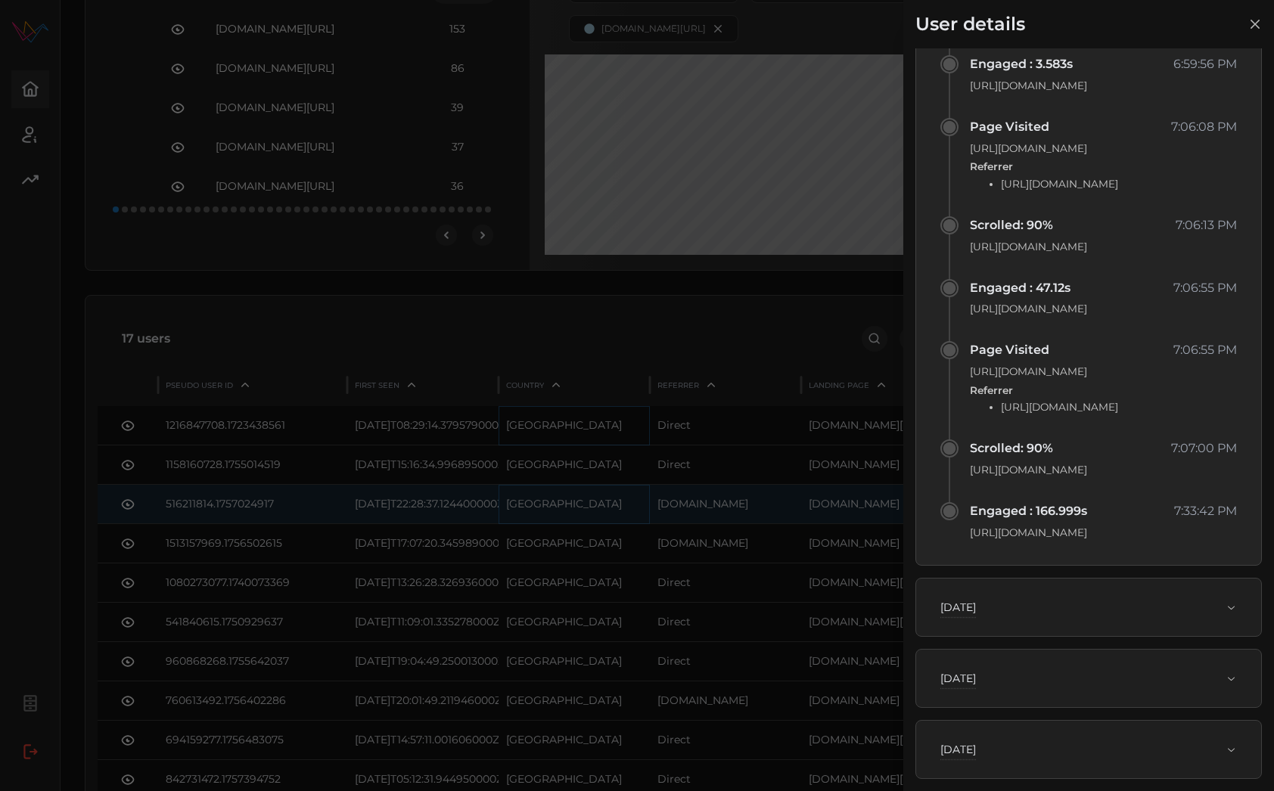
scroll to position [5506, 0]
click at [1067, 605] on div "Sun, Sep 7th, 2025" at bounding box center [1082, 607] width 285 height 15
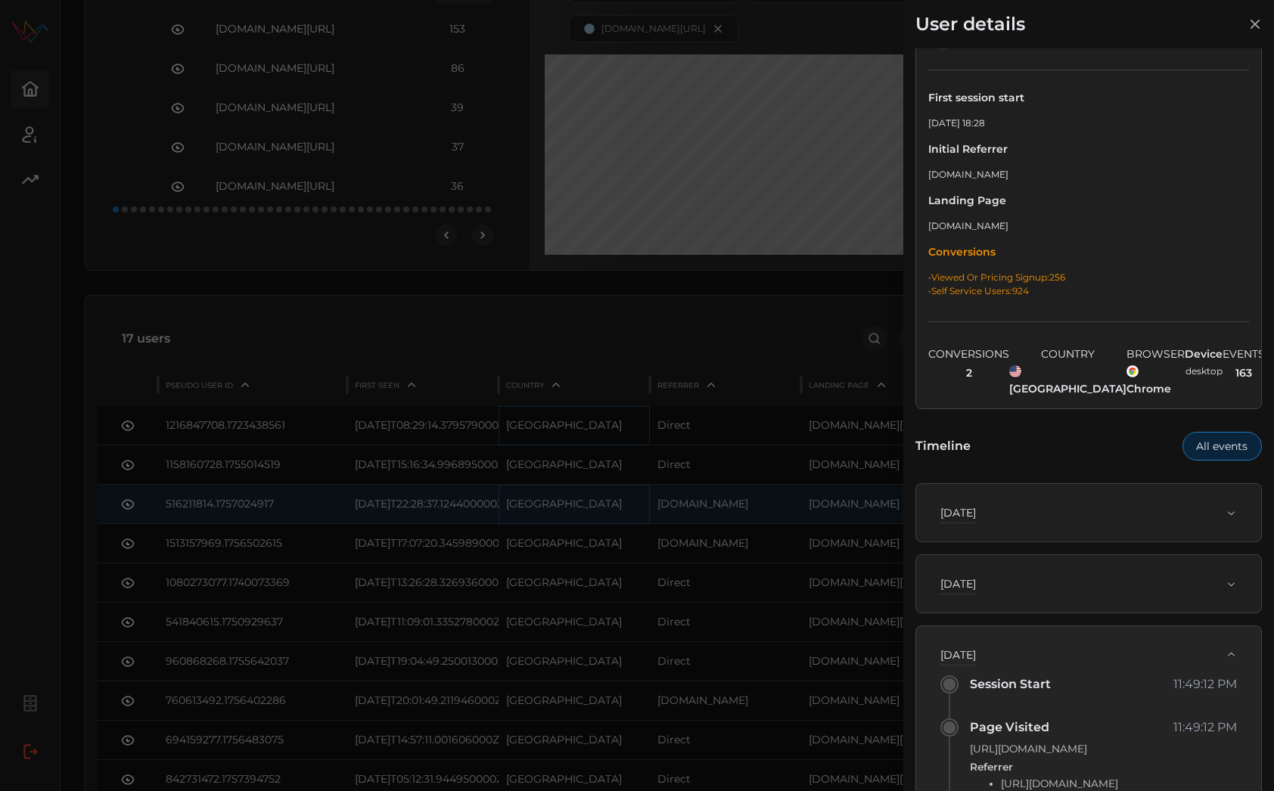
scroll to position [37, 0]
click at [1046, 486] on div "Thu, Sep 4th, 2025 First Visit 6:28:37 PM https://www.bentoml.com/ Session Star…" at bounding box center [1088, 515] width 346 height 59
click at [1040, 508] on div "Thu, Sep 4th, 2025" at bounding box center [1082, 515] width 285 height 15
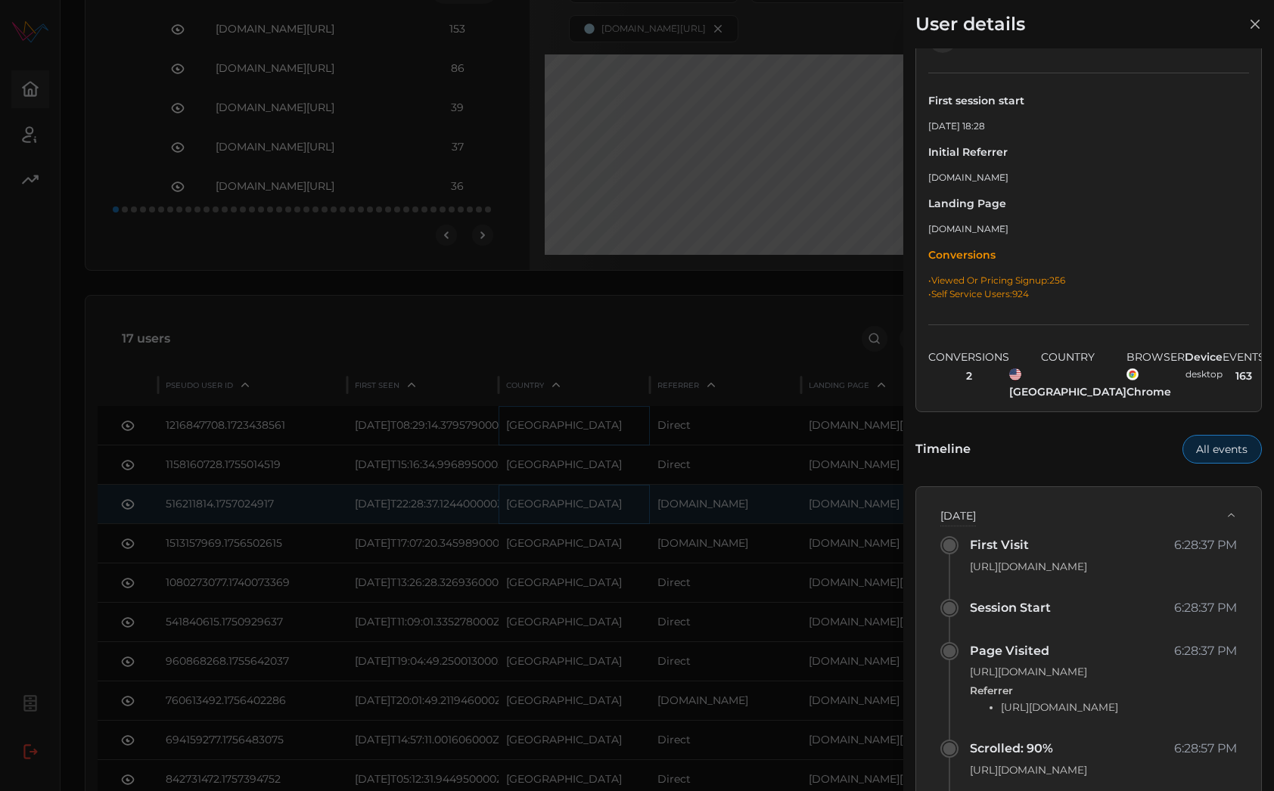
drag, startPoint x: 437, startPoint y: 617, endPoint x: 881, endPoint y: 328, distance: 529.8
click at [437, 616] on div at bounding box center [637, 395] width 1274 height 791
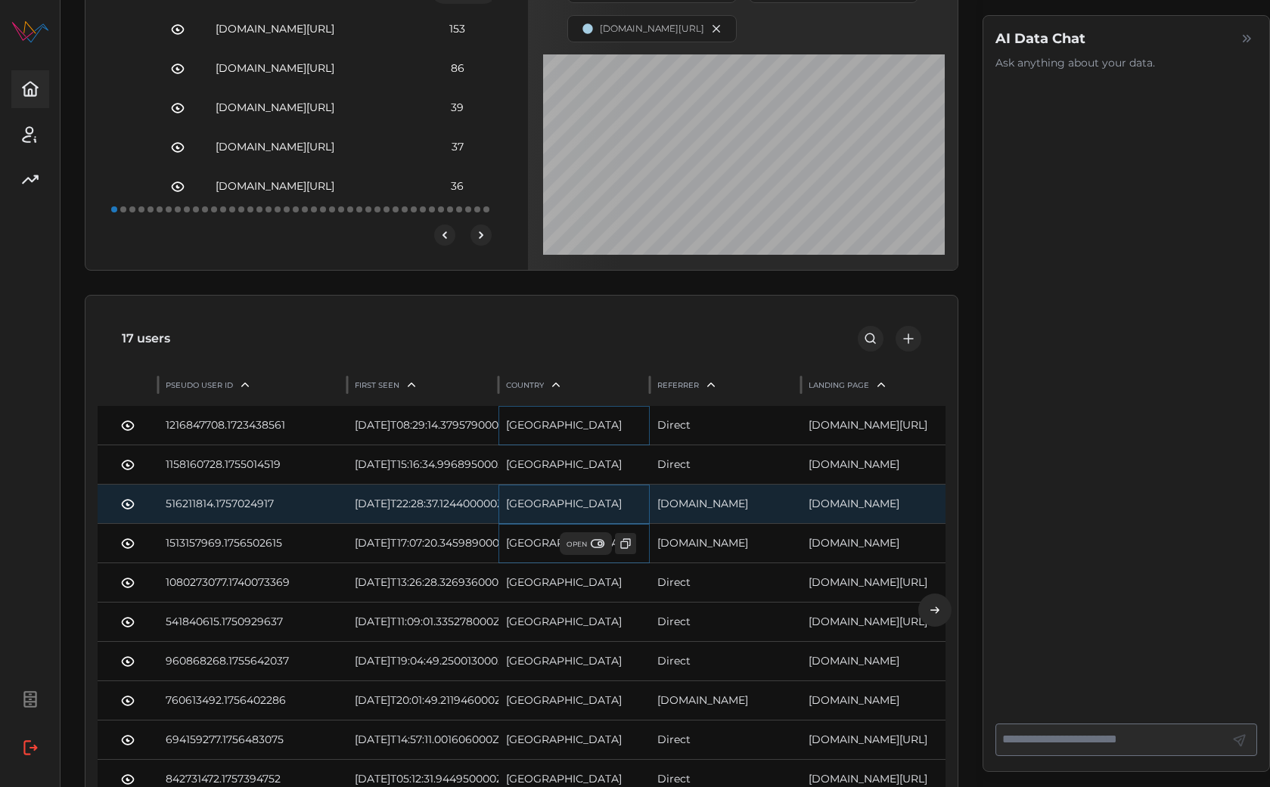
click at [575, 551] on span "OPEN" at bounding box center [586, 543] width 39 height 15
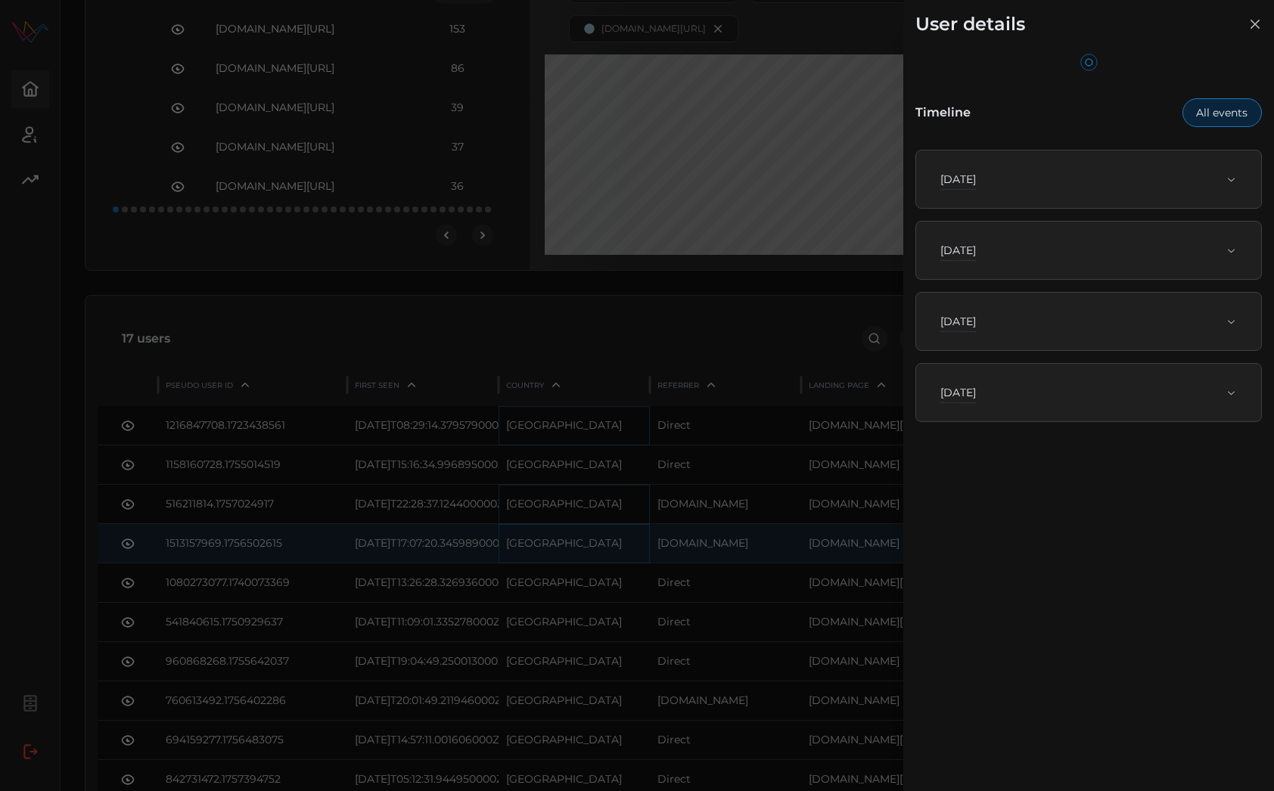
click at [976, 185] on p "Thu, Sep 4th, 2025" at bounding box center [958, 179] width 36 height 15
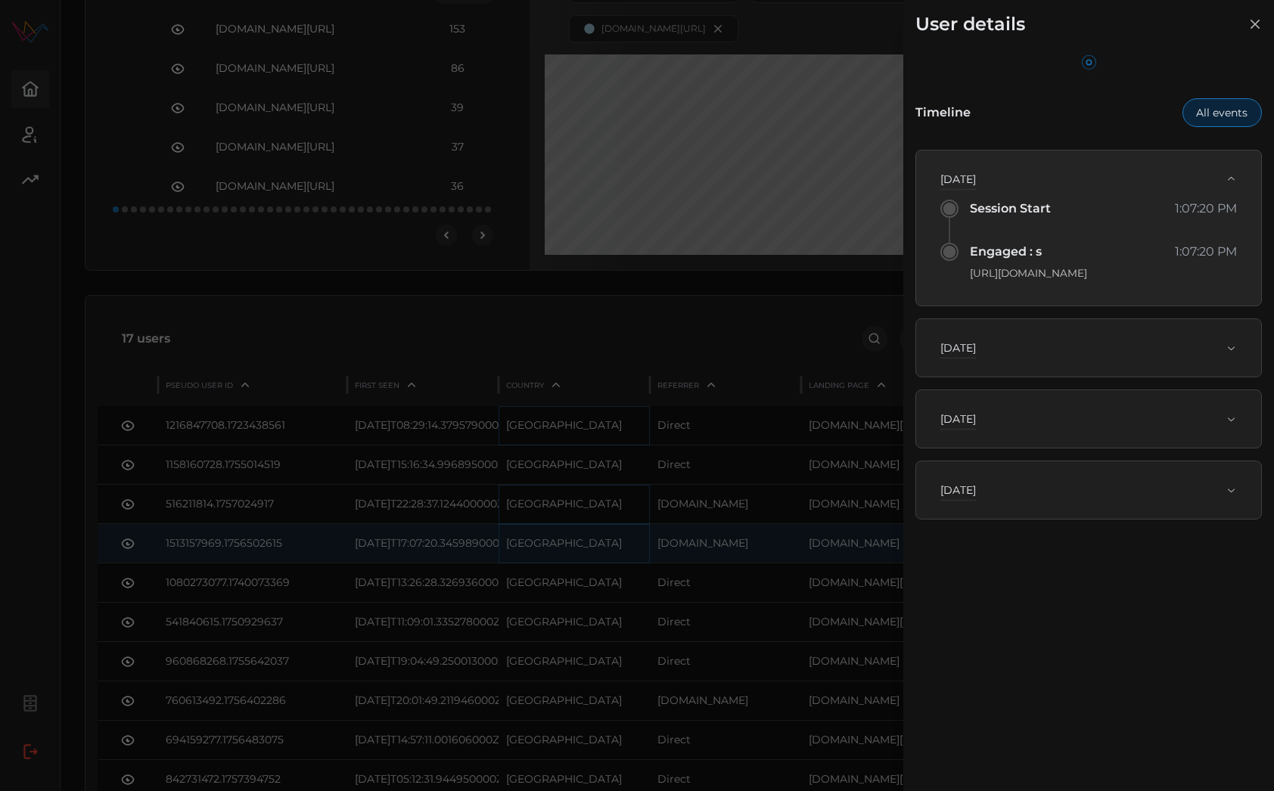
click at [1077, 336] on span "Fri, Sep 5th, 2025" at bounding box center [1082, 347] width 285 height 33
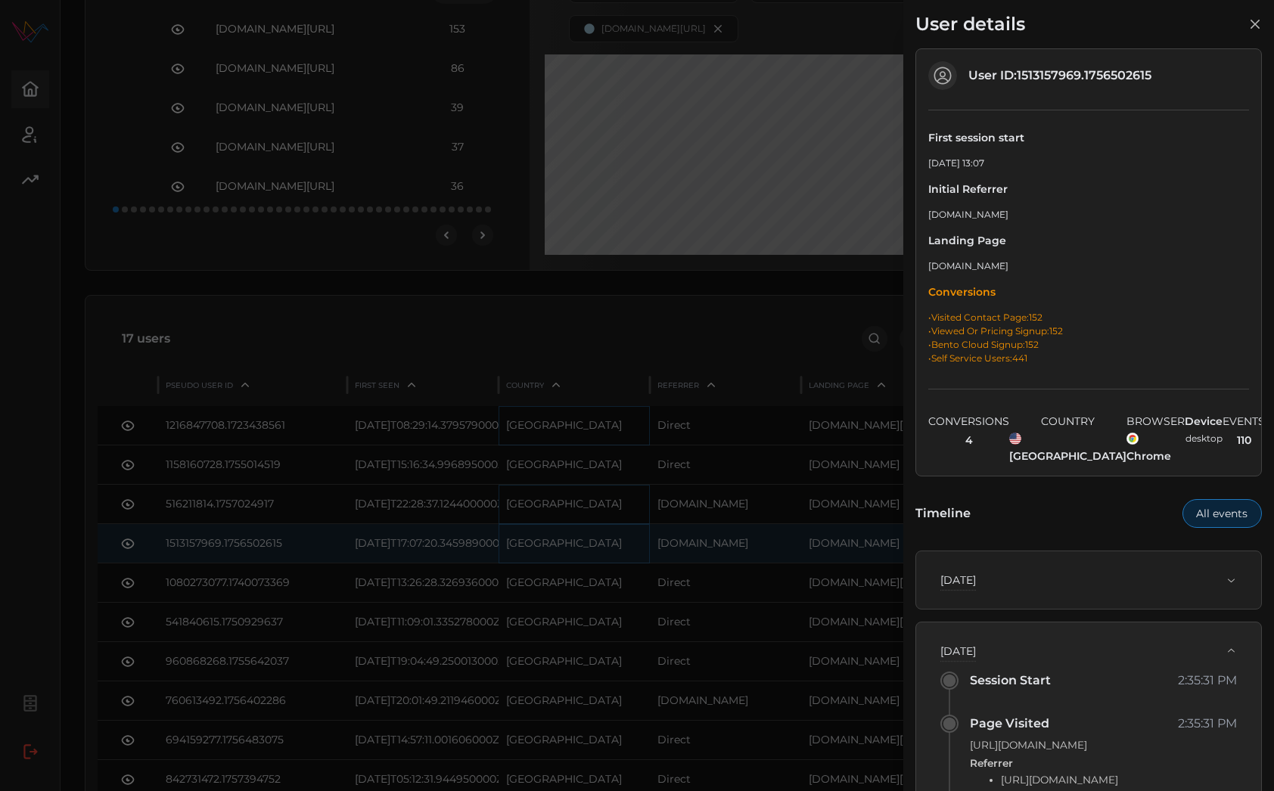
click at [1097, 186] on p "Initial Referrer" at bounding box center [1088, 189] width 321 height 15
click at [1104, 573] on div "Thu, Sep 4th, 2025" at bounding box center [1082, 580] width 285 height 15
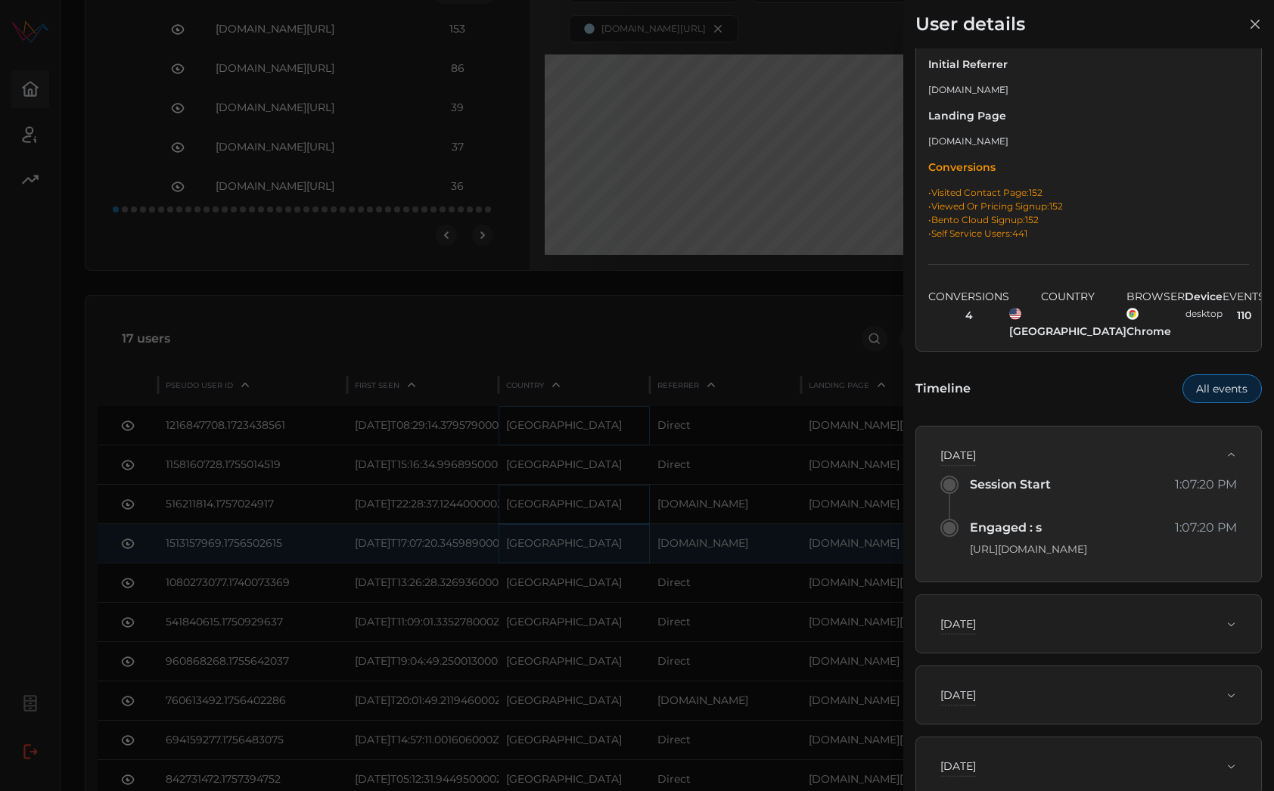
scroll to position [123, 0]
click at [1102, 619] on div "Fri, Sep 5th, 2025" at bounding box center [1082, 626] width 285 height 15
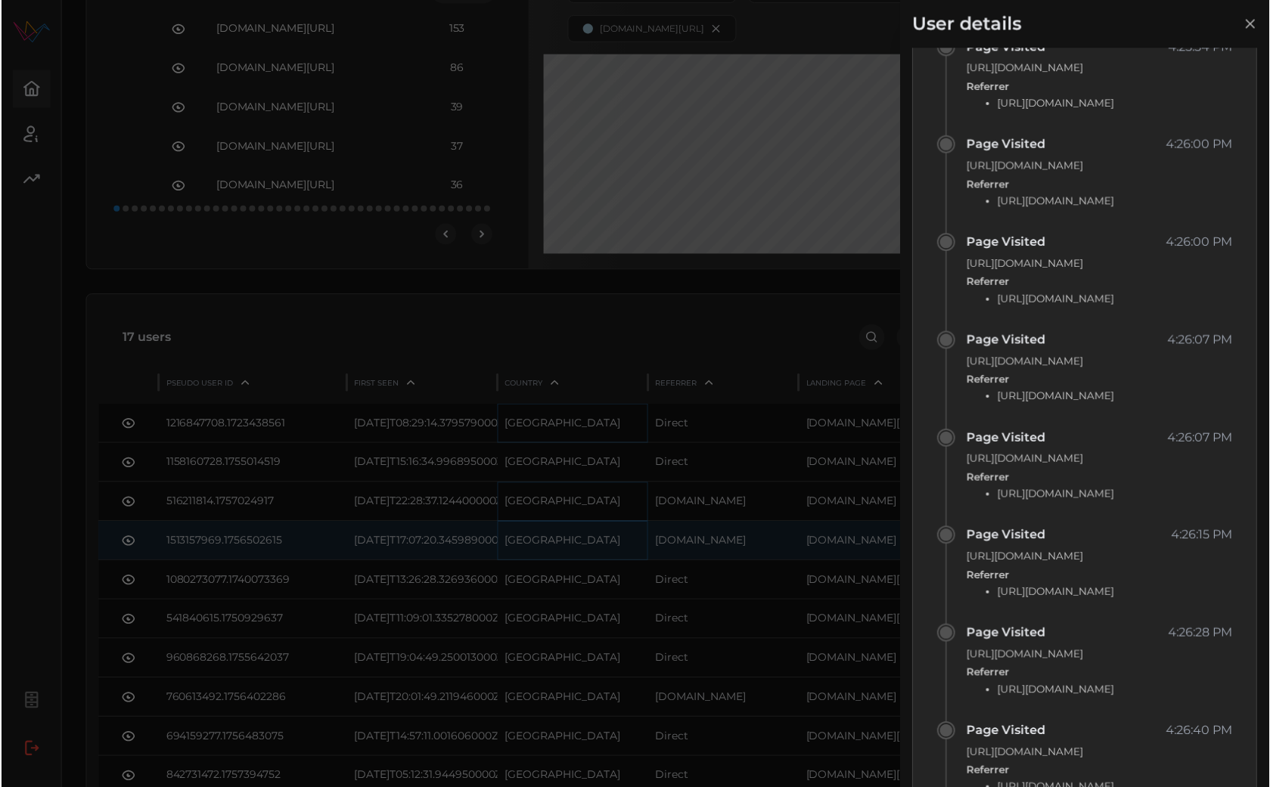
scroll to position [3207, 0]
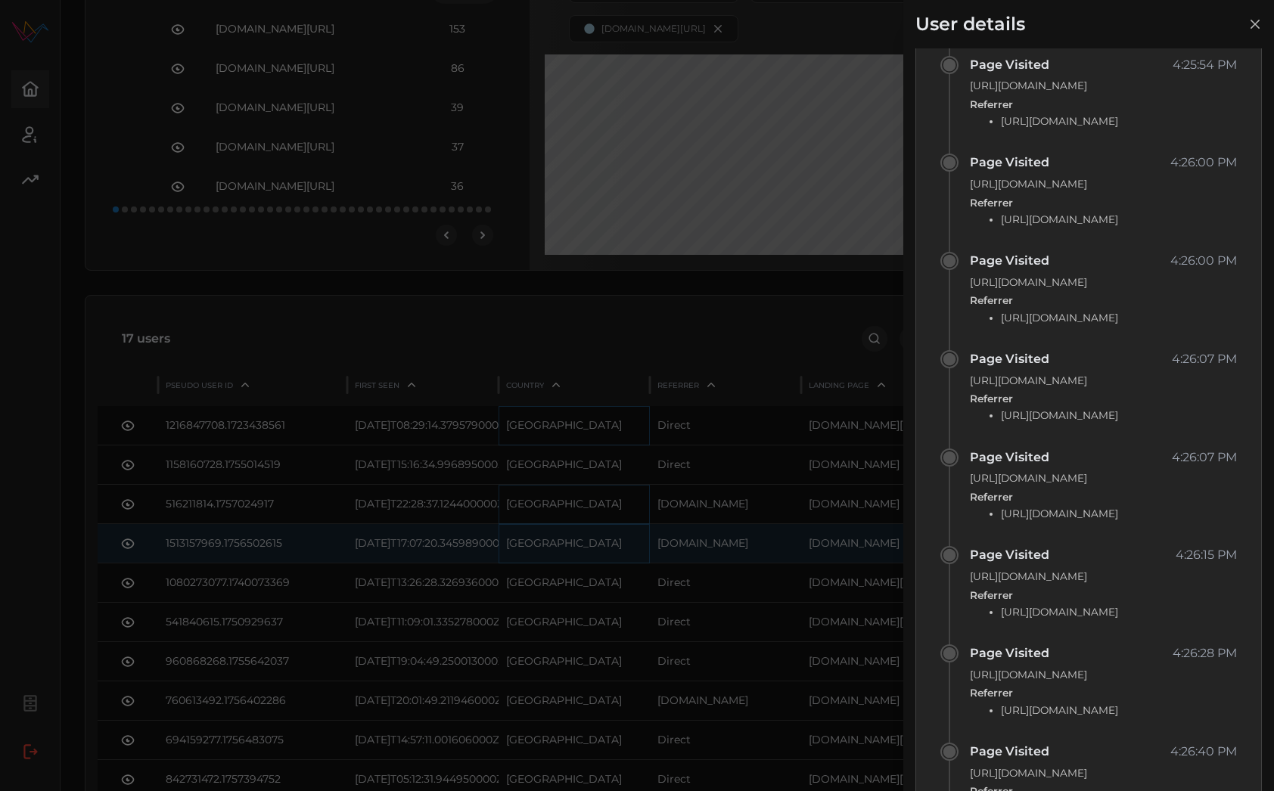
click at [705, 483] on div at bounding box center [637, 395] width 1274 height 791
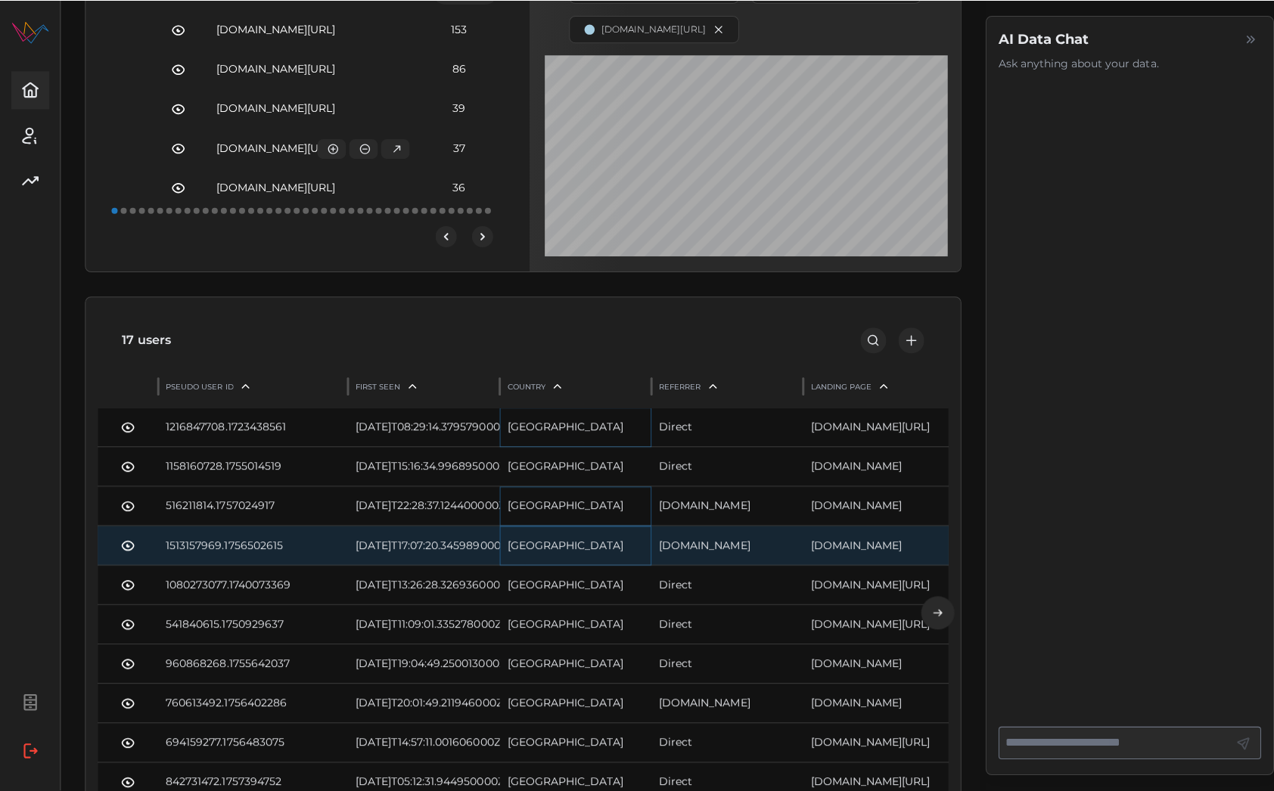
scroll to position [0, 0]
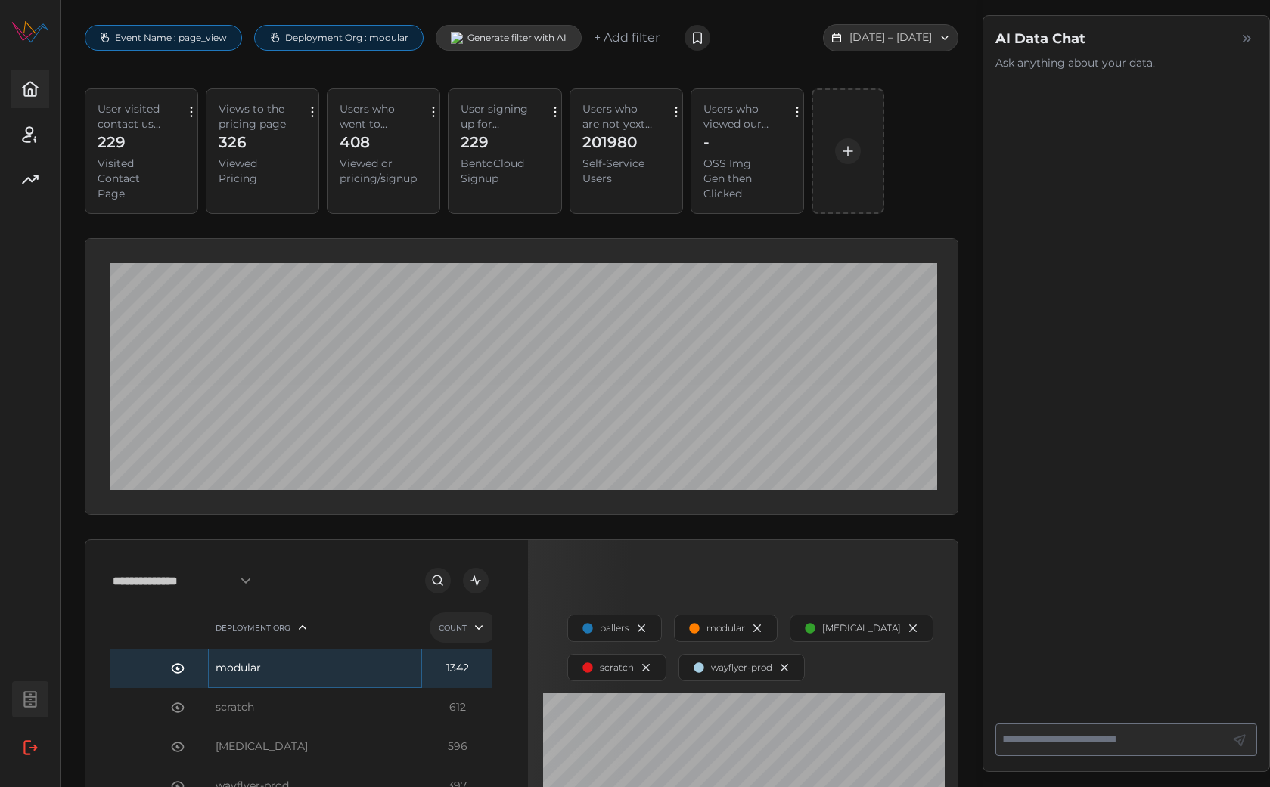
click at [31, 699] on icon "button" at bounding box center [30, 700] width 20 height 20
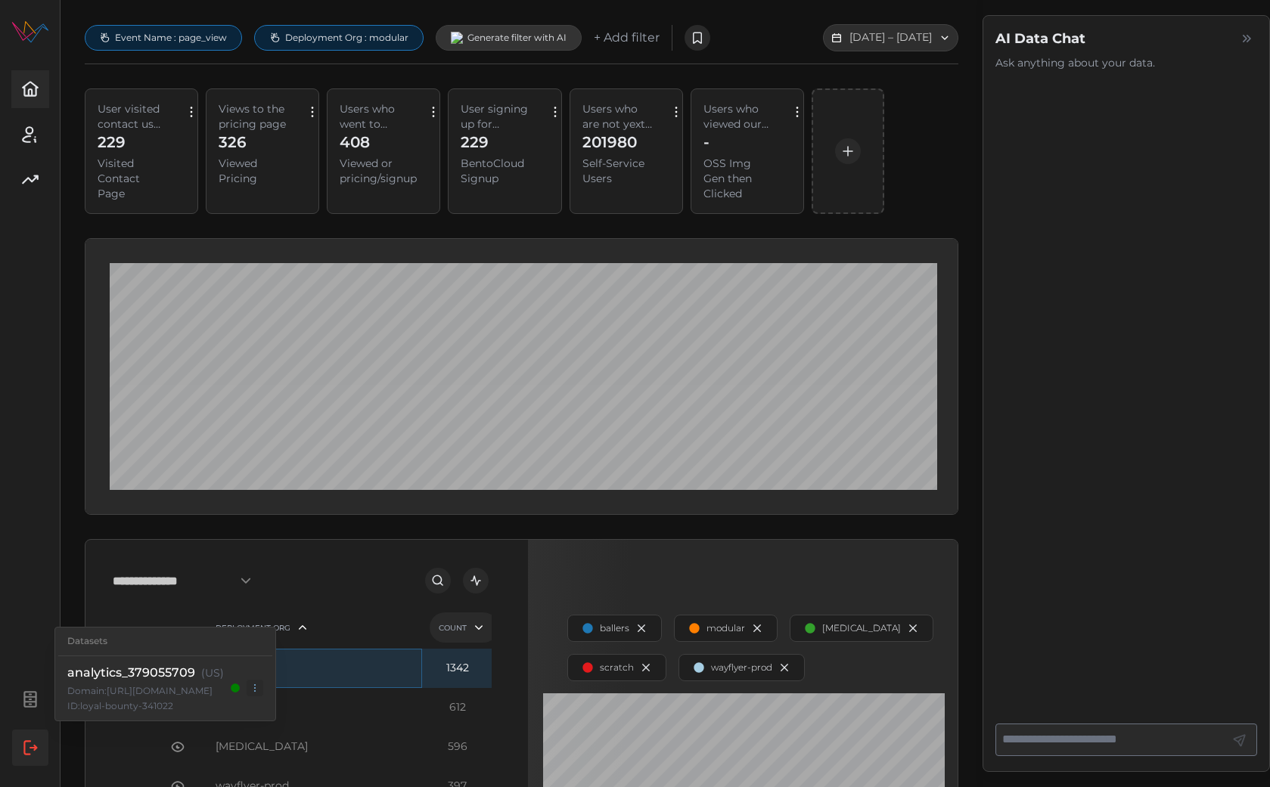
click at [30, 766] on span "button" at bounding box center [30, 748] width 35 height 35
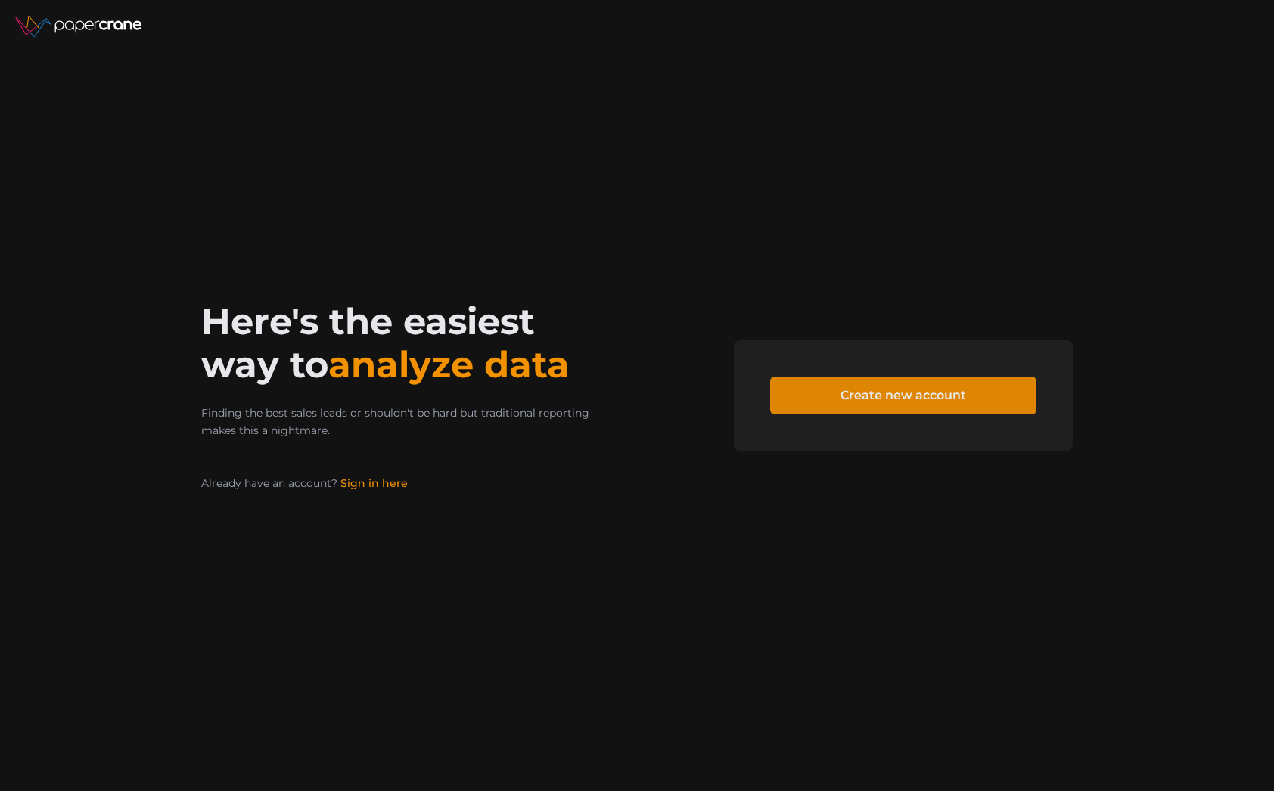
click at [925, 396] on span "Create new account" at bounding box center [903, 395] width 126 height 36
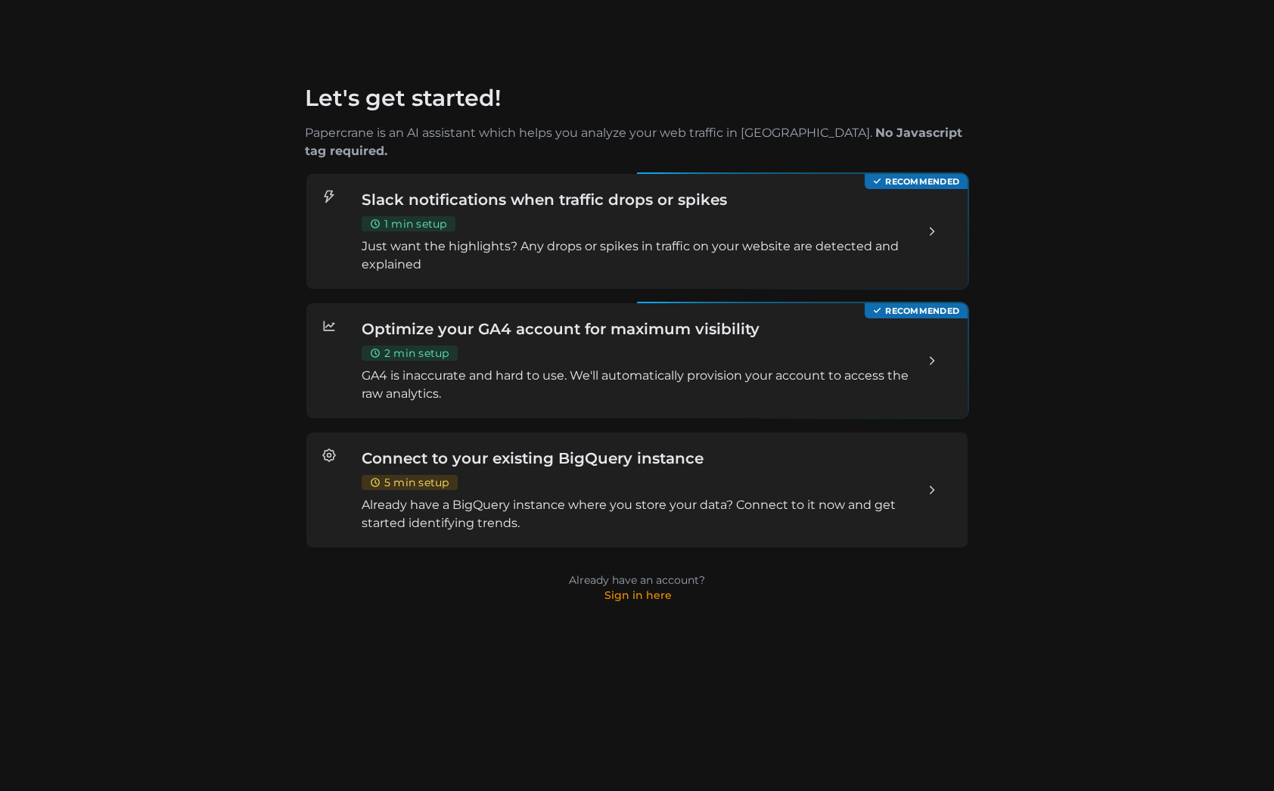
click at [576, 215] on div "Slack notifications when traffic drops or spikes 1 min setup Just want the high…" at bounding box center [637, 231] width 551 height 85
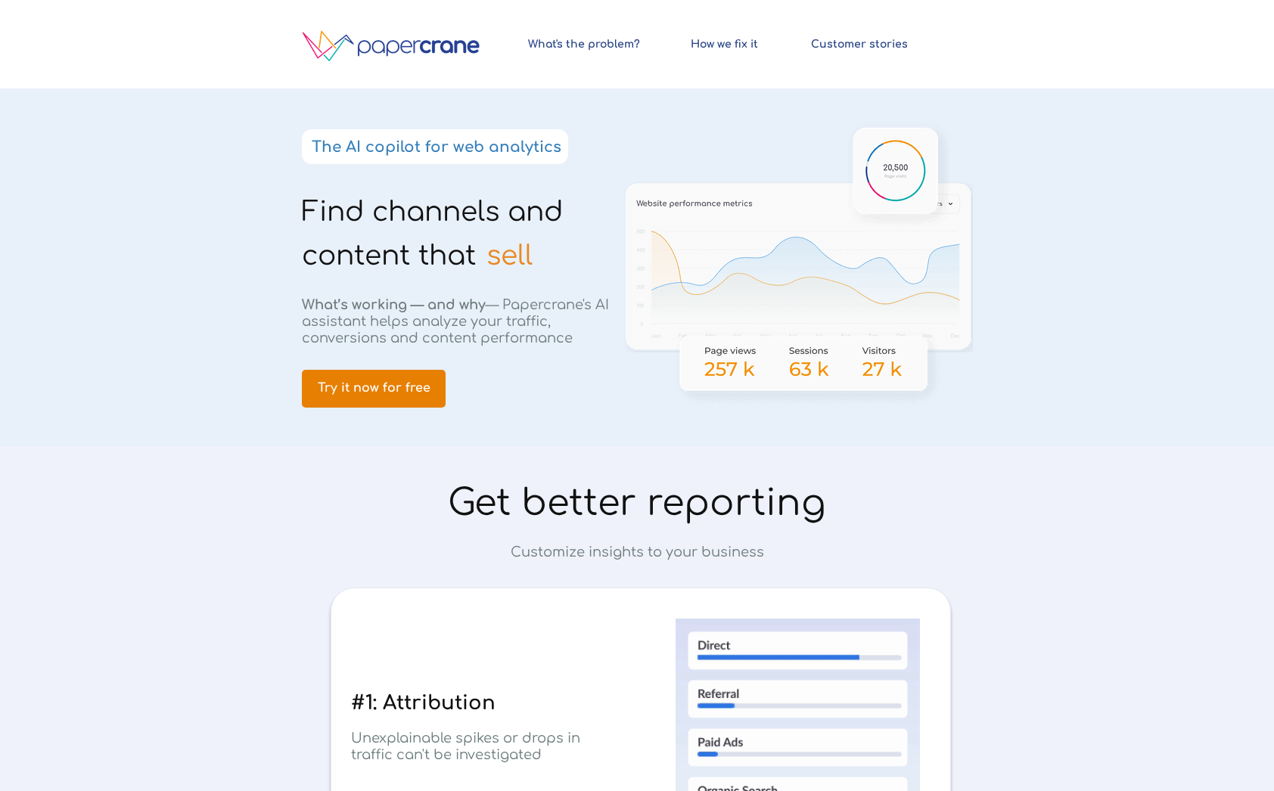
click at [392, 381] on span "Try it now for free" at bounding box center [374, 388] width 144 height 14
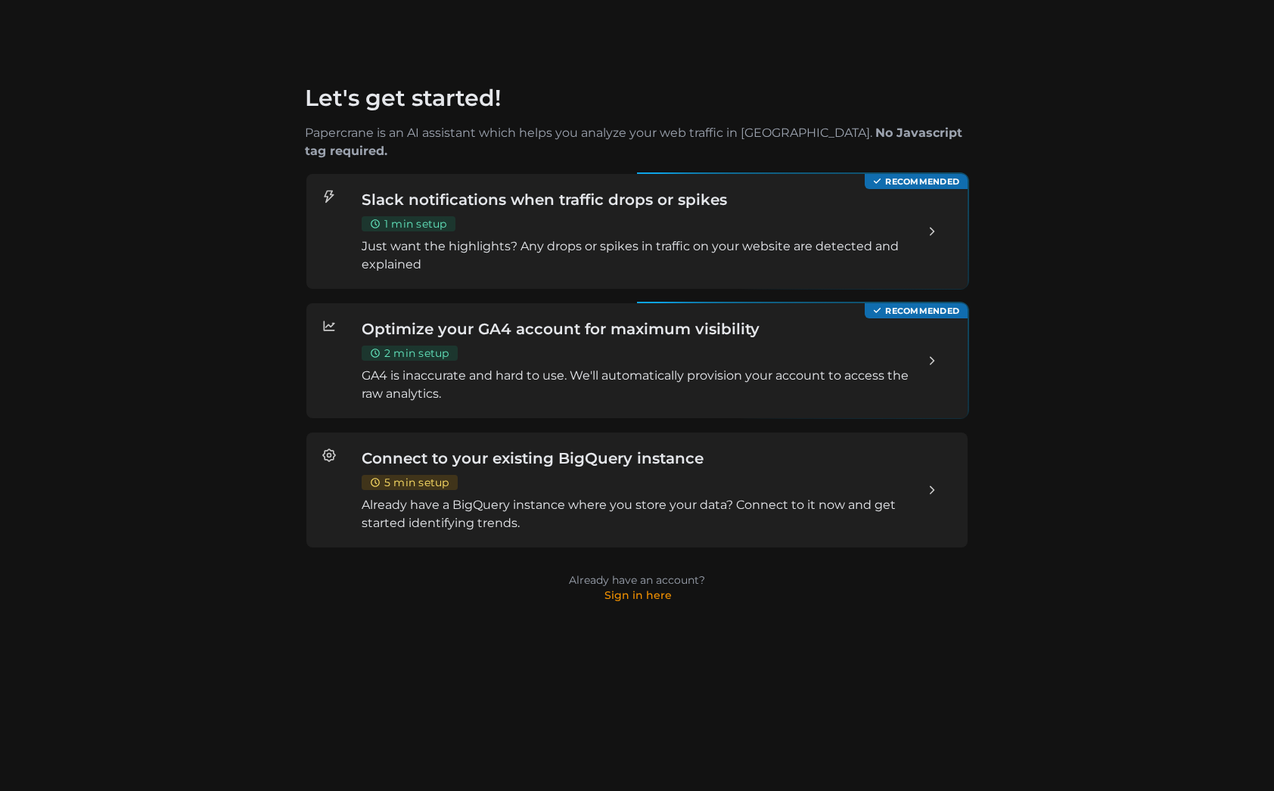
click at [832, 189] on h3 "Slack notifications when traffic drops or spikes" at bounding box center [637, 199] width 551 height 21
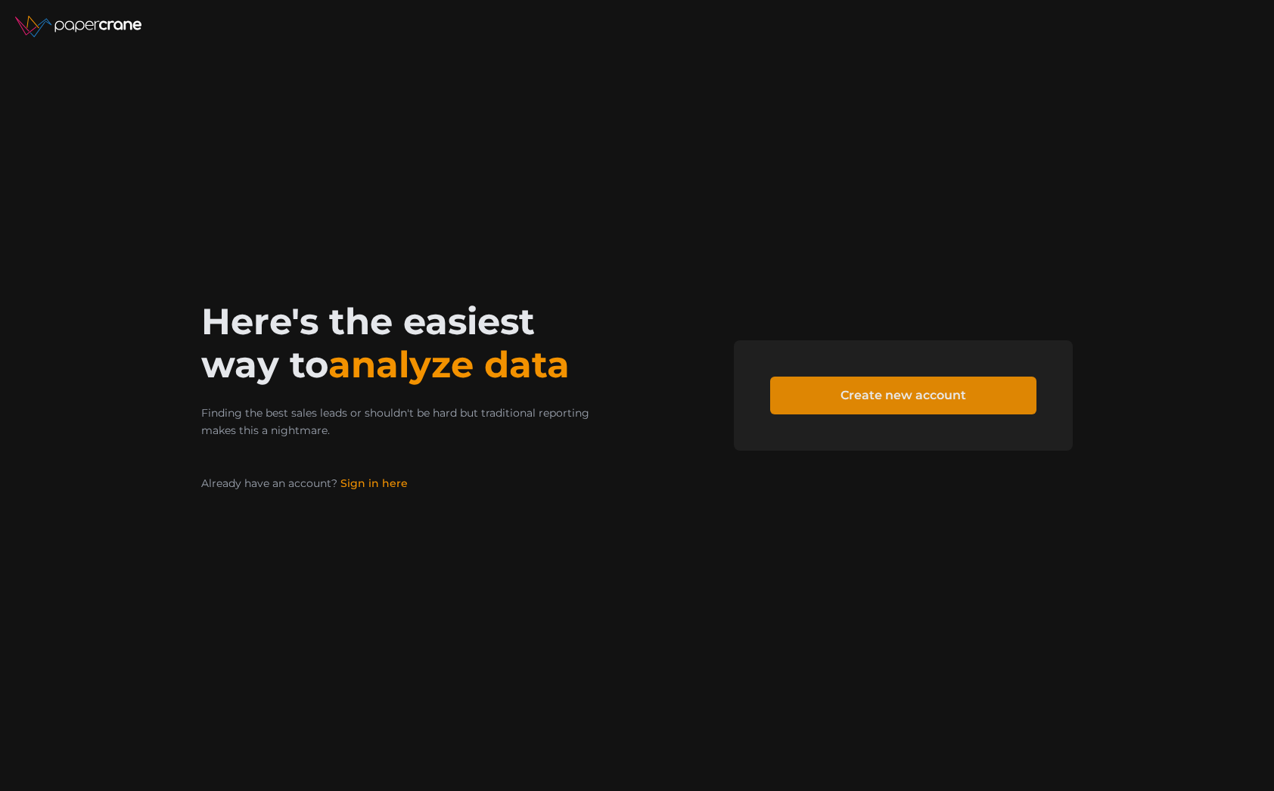
click at [859, 399] on span "Create new account" at bounding box center [903, 395] width 126 height 36
click at [843, 393] on span "Create new account" at bounding box center [903, 395] width 126 height 36
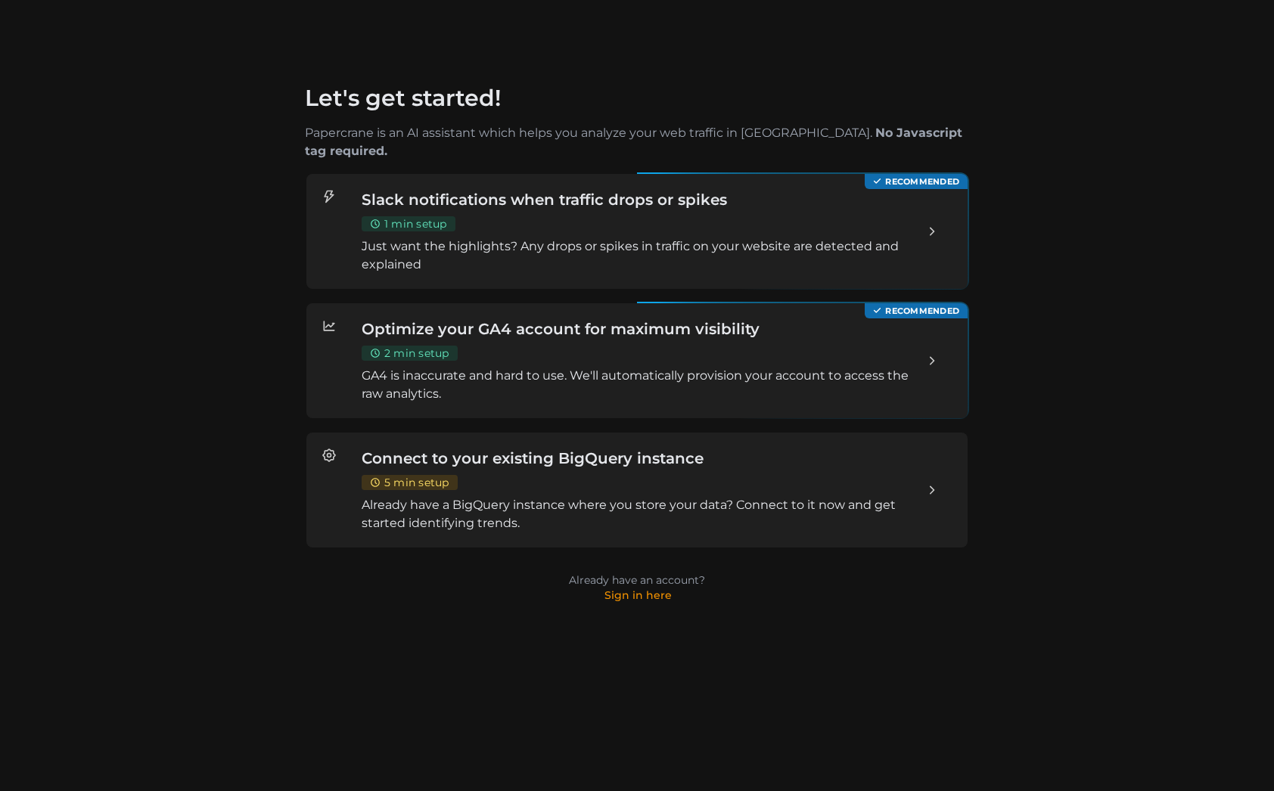
click at [663, 242] on p "Just want the highlights? Any drops or spikes in traffic on your website are de…" at bounding box center [637, 256] width 551 height 36
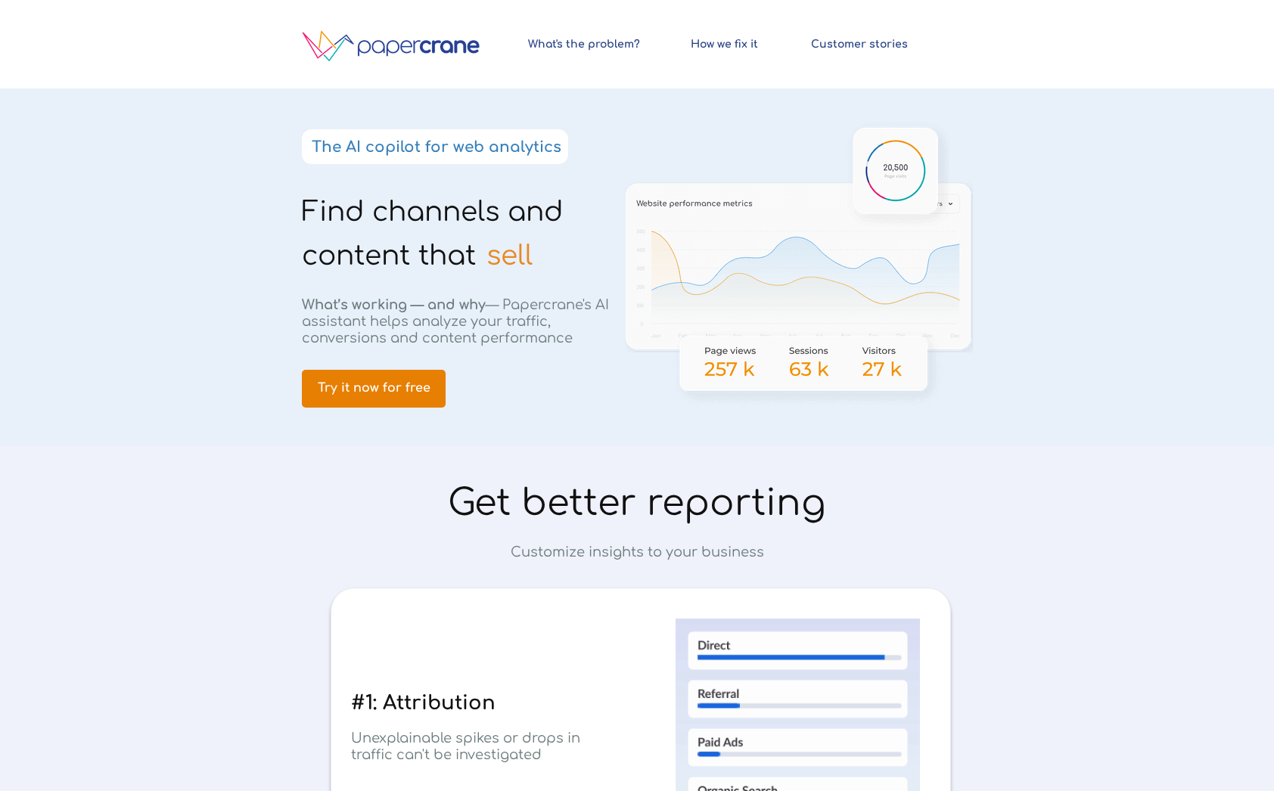
click at [413, 381] on span "Try it now for free" at bounding box center [374, 388] width 144 height 14
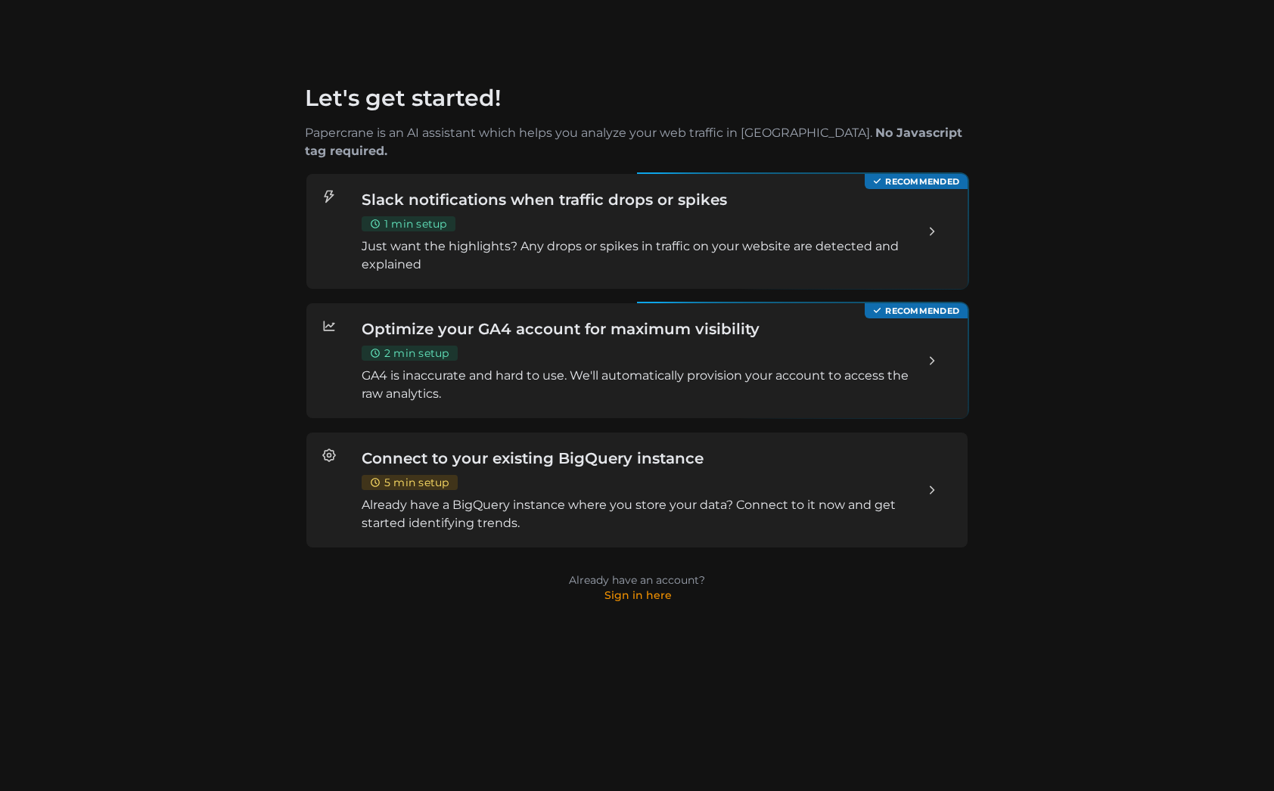
click at [707, 214] on div "Slack notifications when traffic drops or spikes 1 min setup Just want the high…" at bounding box center [637, 231] width 551 height 85
